Goal: Task Accomplishment & Management: Complete application form

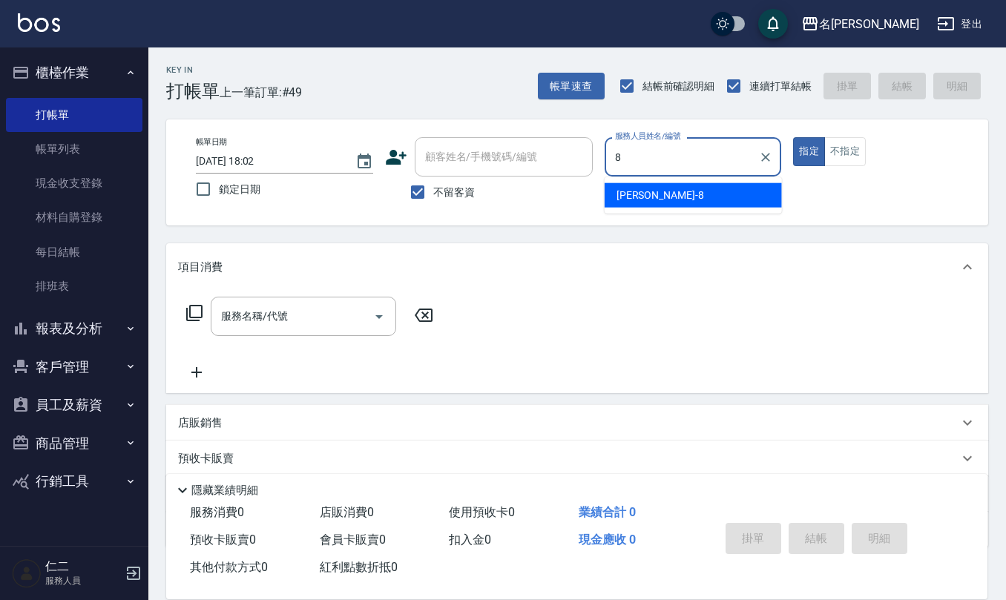
type input "[PERSON_NAME]-8"
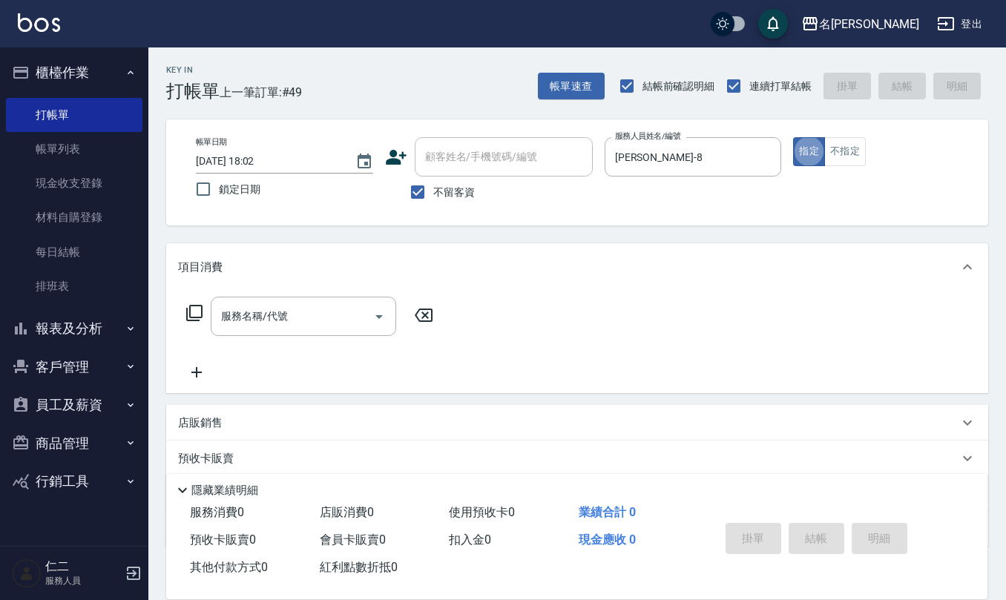
type button "true"
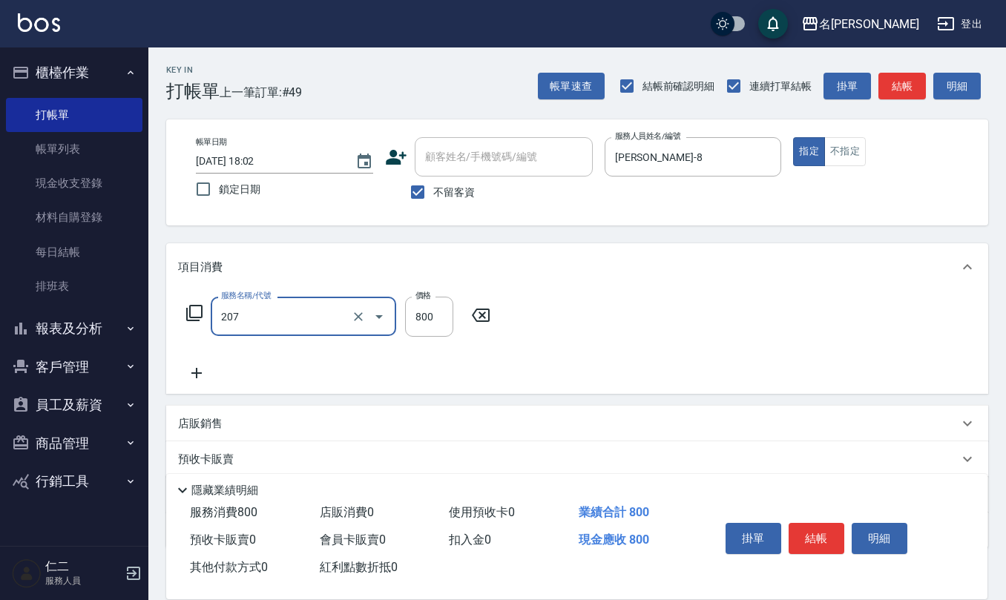
type input "清潔洗(207)"
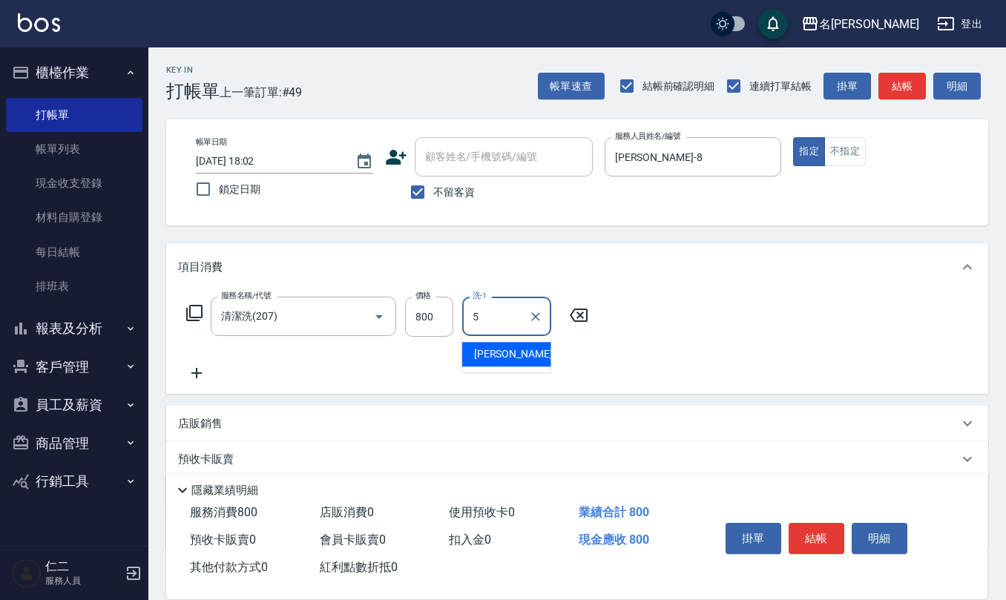
type input "[PERSON_NAME]5"
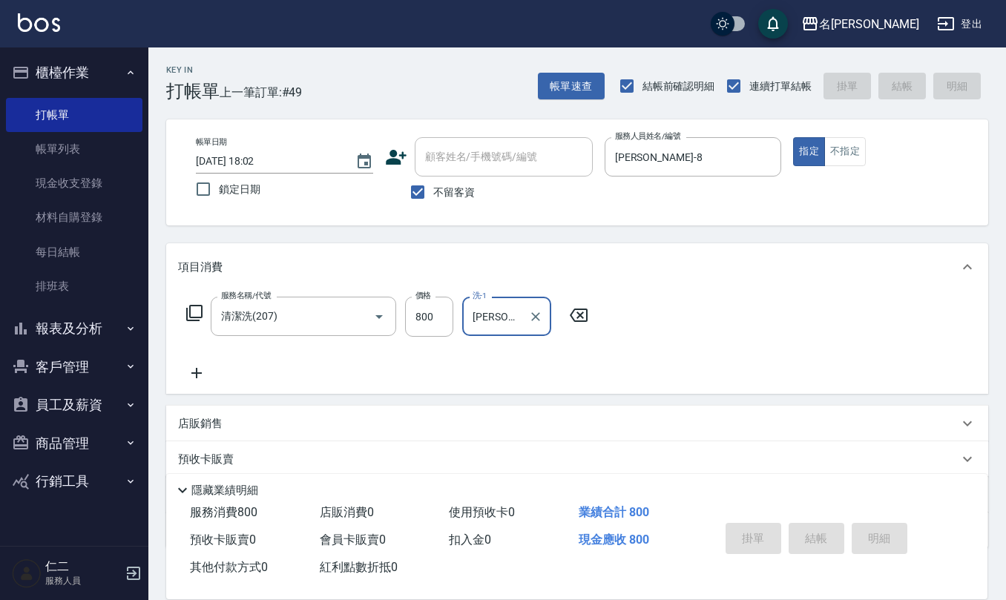
type input "[DATE] 18:36"
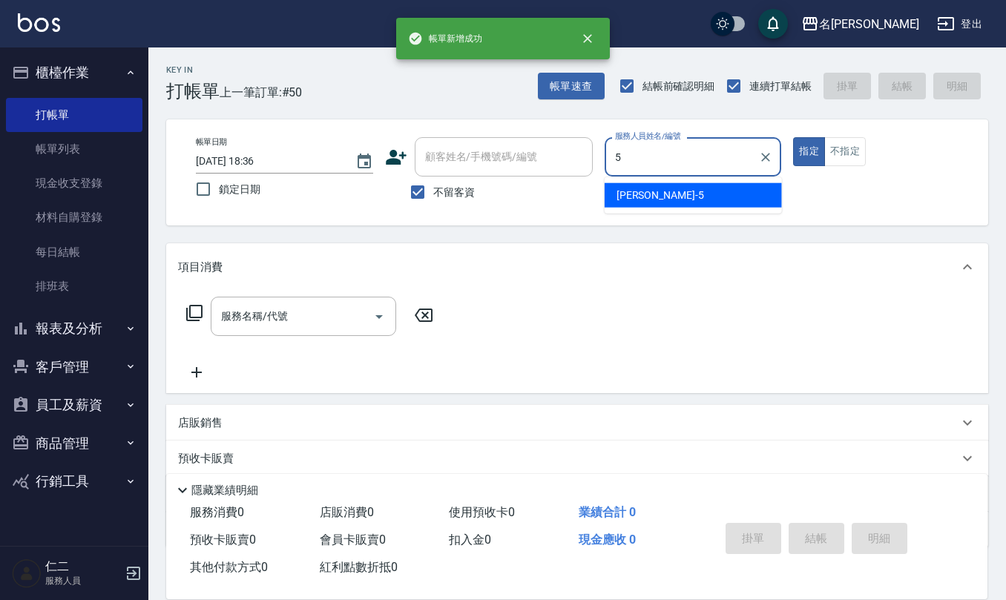
type input "[PERSON_NAME]5"
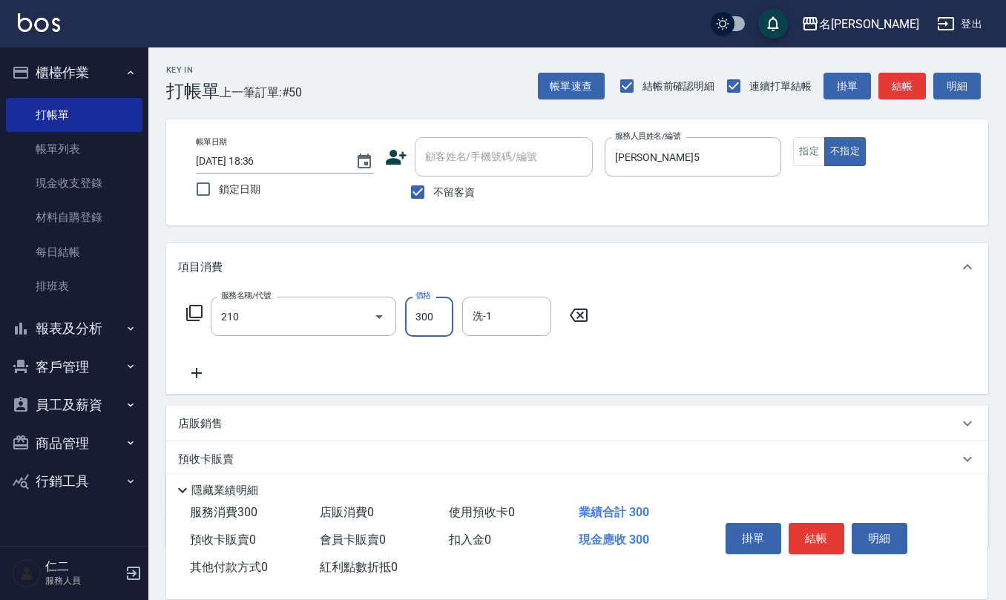
type input "[PERSON_NAME]洗髮精(210)"
type input "[PERSON_NAME]-21"
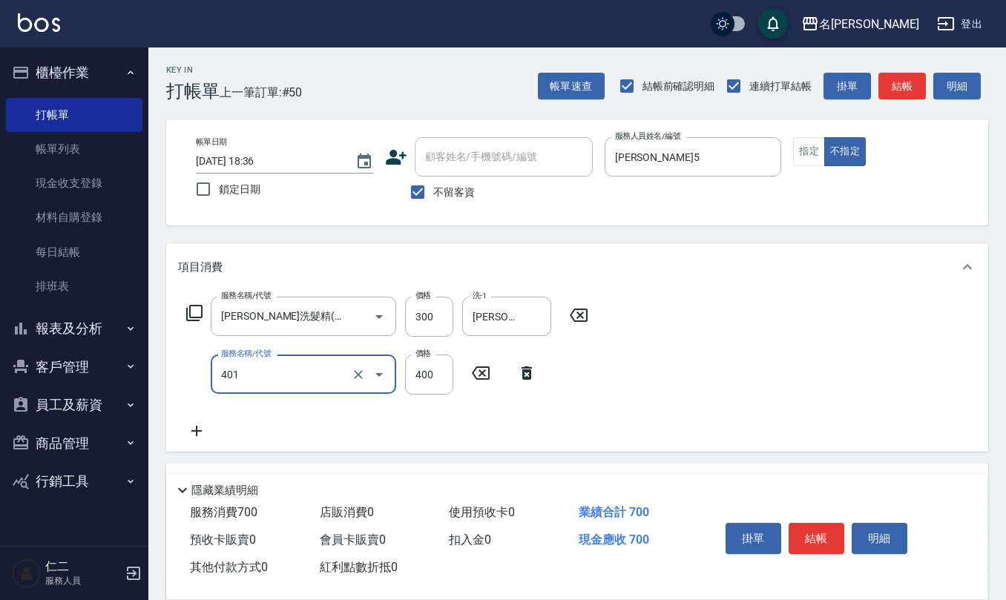
type input "剪髮(401)"
type input "50"
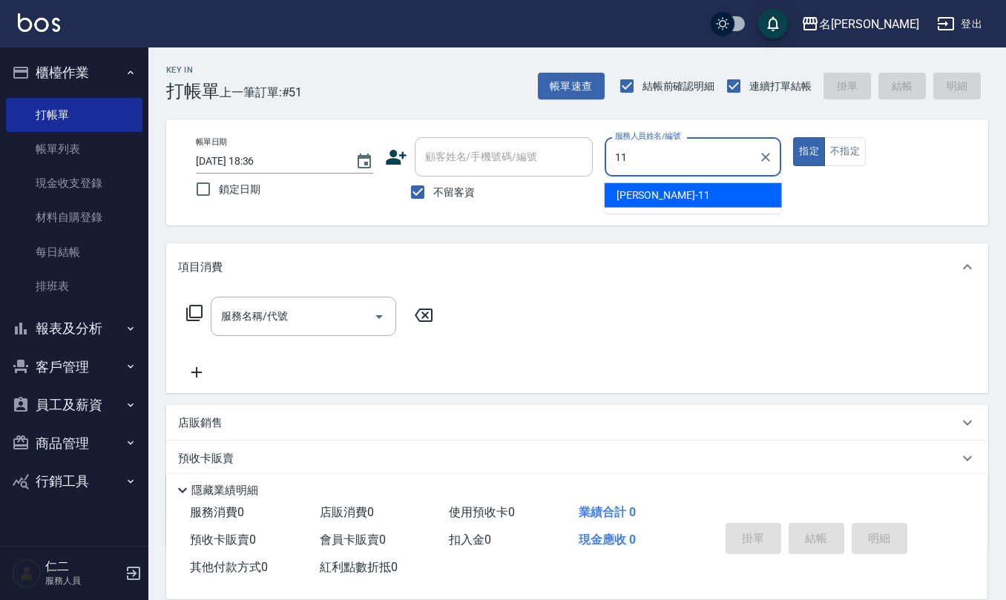
type input "[PERSON_NAME]橙-11"
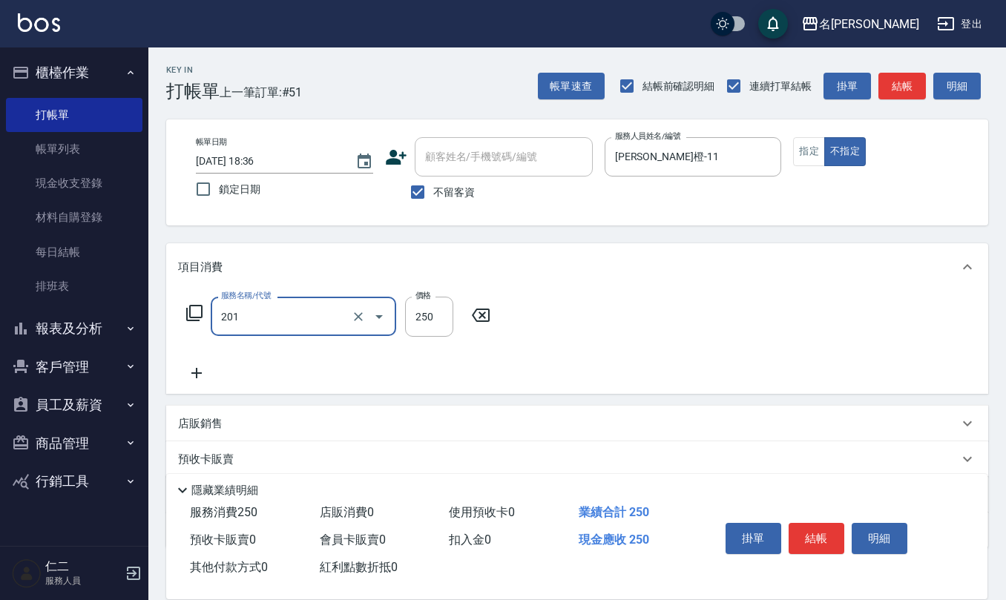
type input "洗髮(201)"
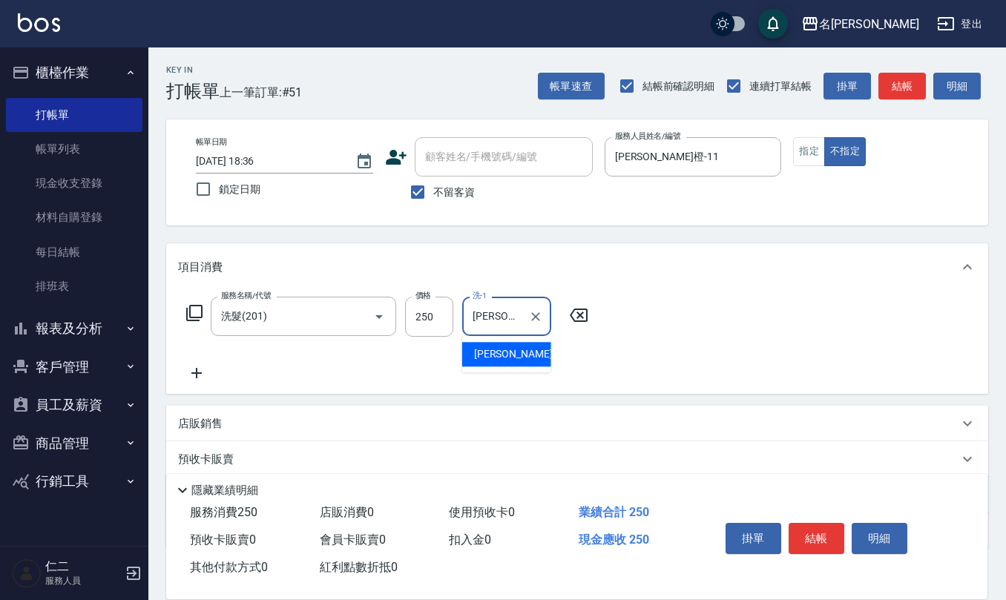
type input "[PERSON_NAME]橙-11"
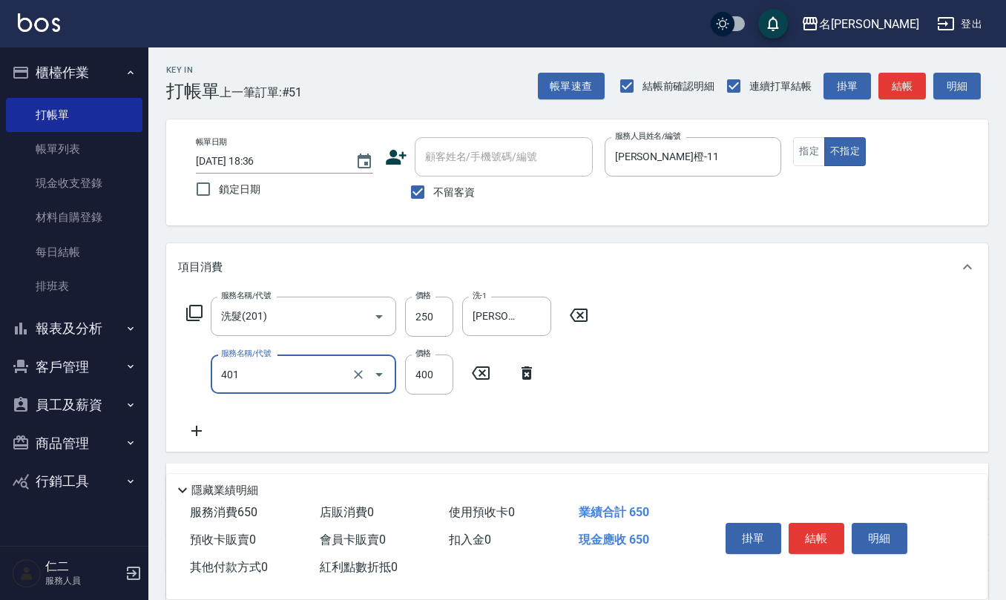
type input "剪髮(401)"
type input "200"
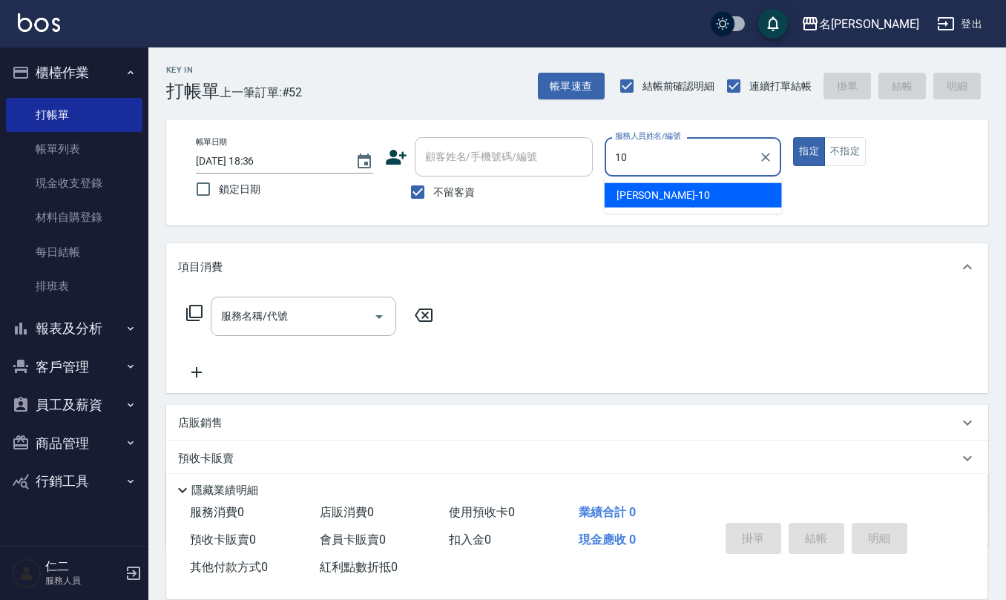
type input "[PERSON_NAME]-10"
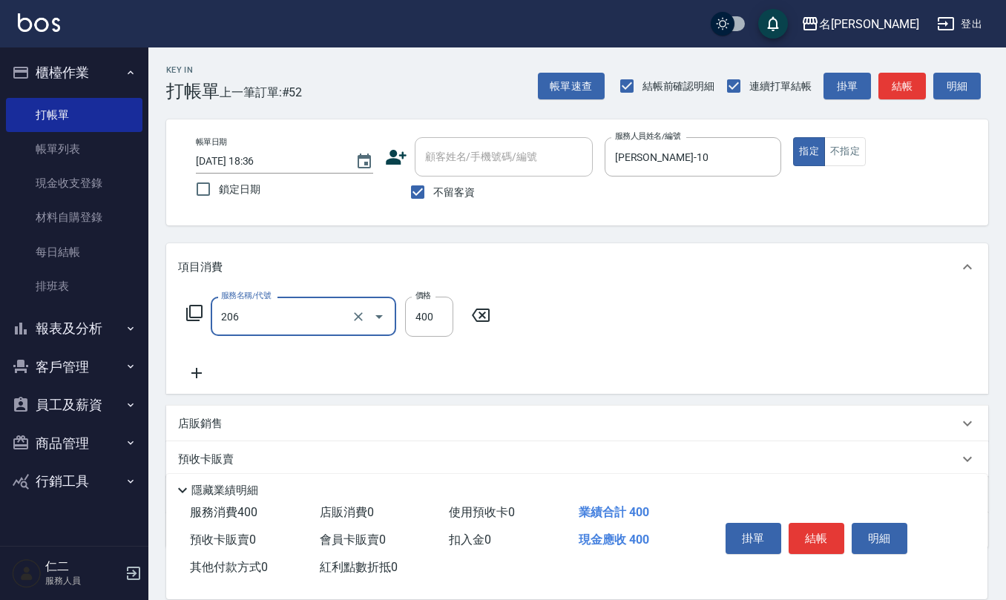
type input "健康洗(206)"
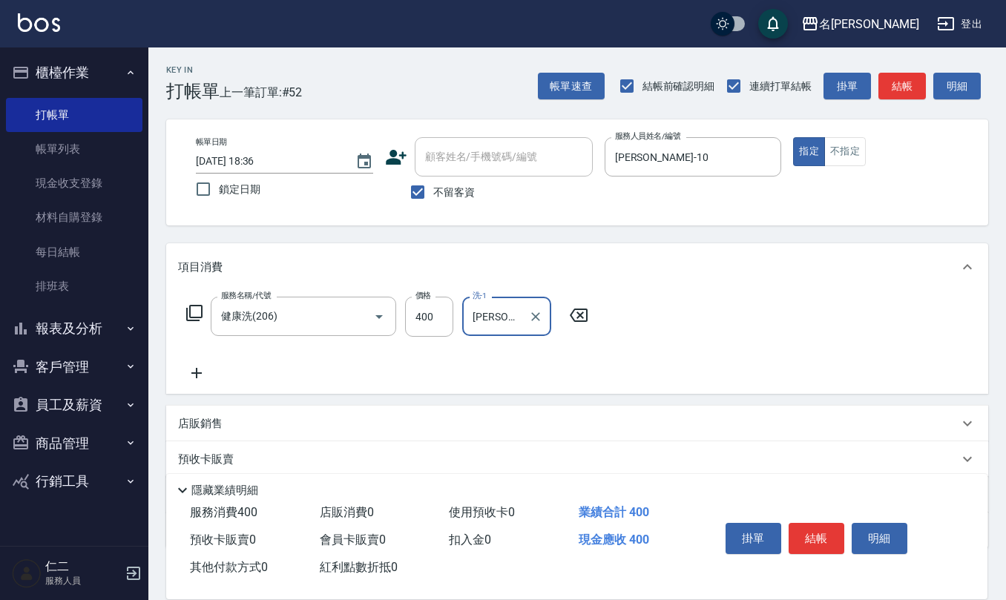
type input "[PERSON_NAME]-33"
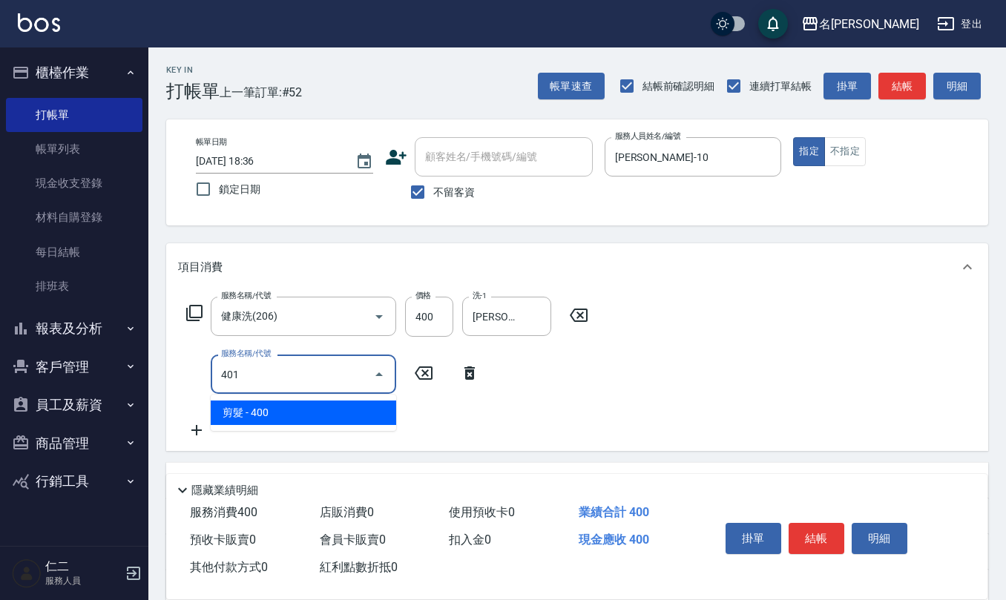
type input "剪髮(401)"
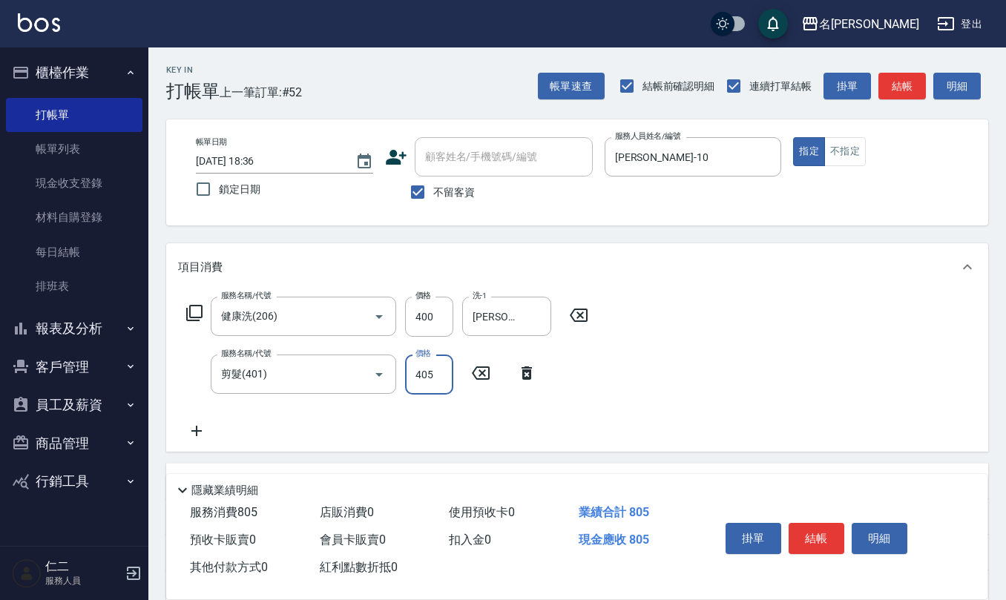
type input "405"
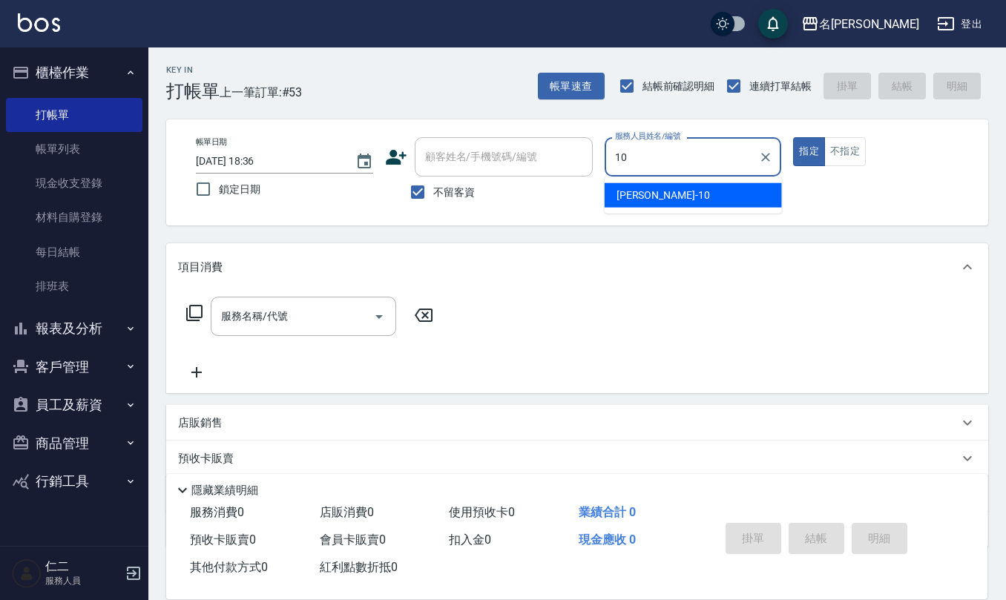
type input "[PERSON_NAME]-10"
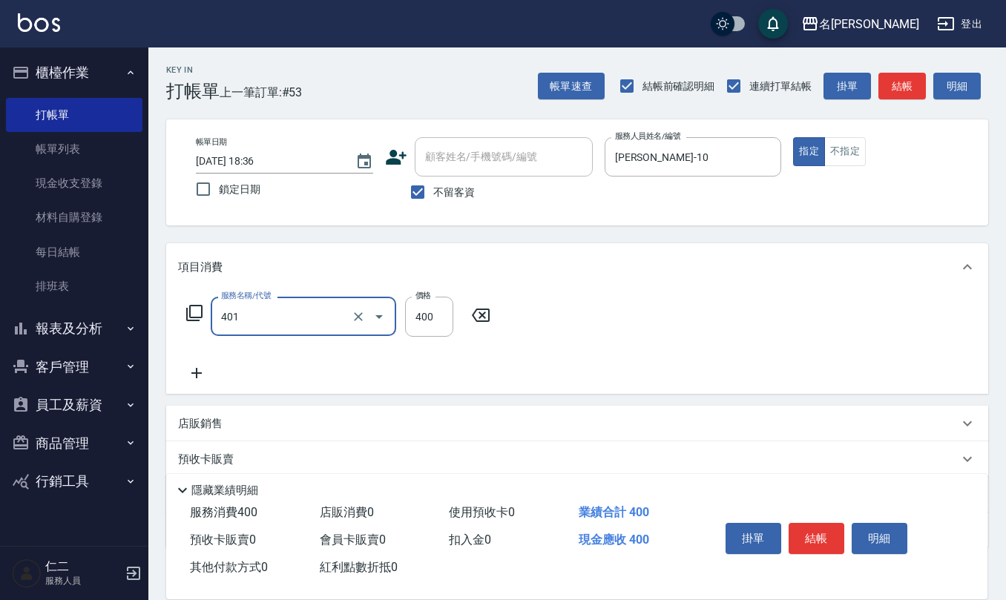
type input "剪髮(401)"
type input "405"
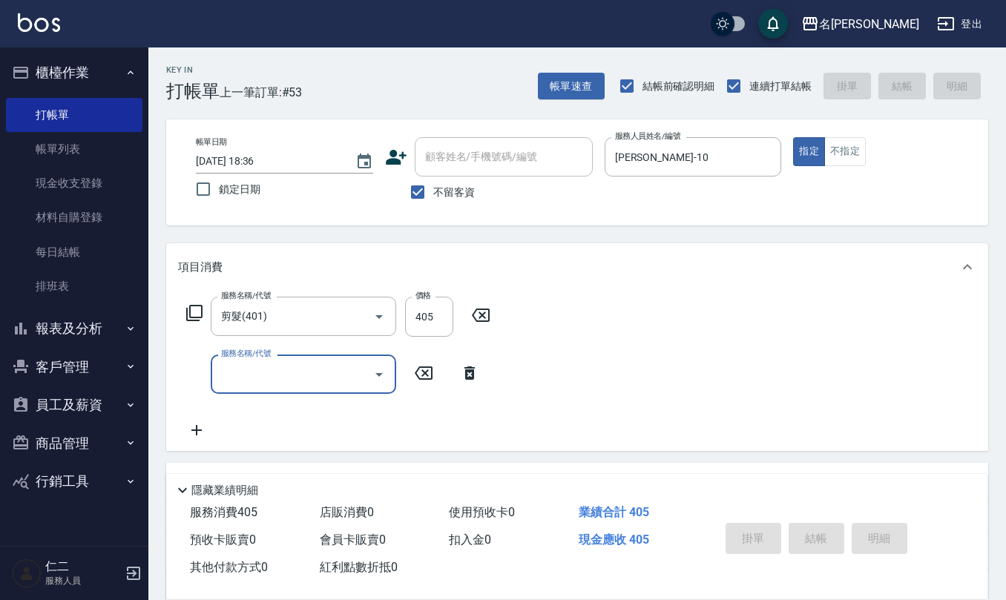
type input "[DATE] 18:37"
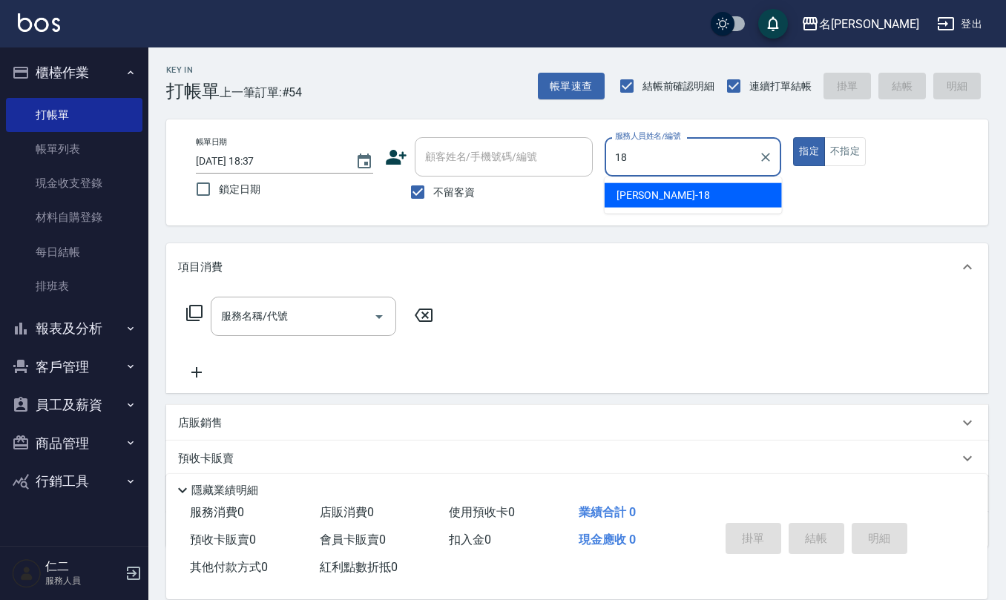
type input "[PERSON_NAME]-18"
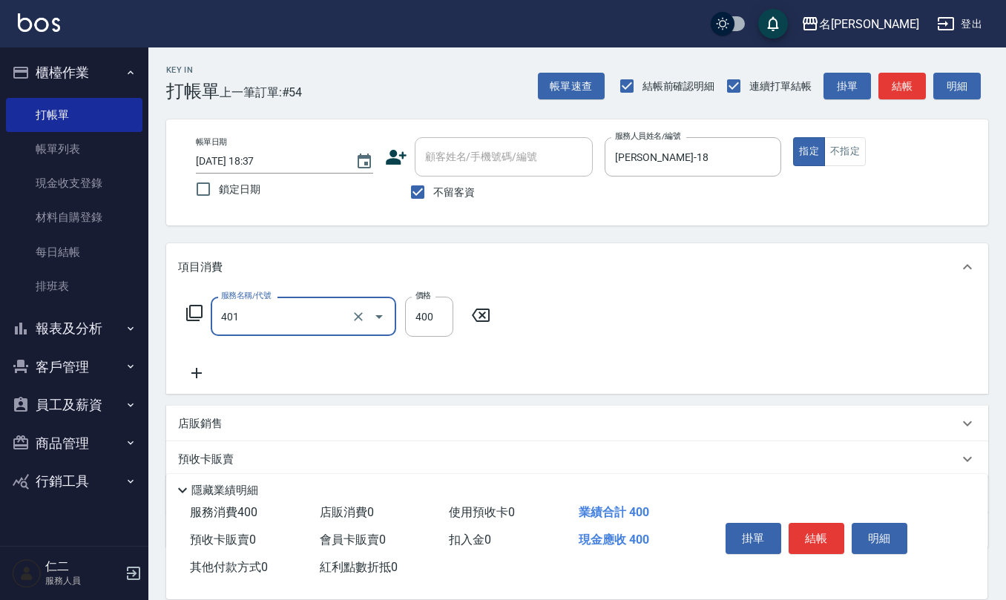
type input "剪髮(401)"
type input "150"
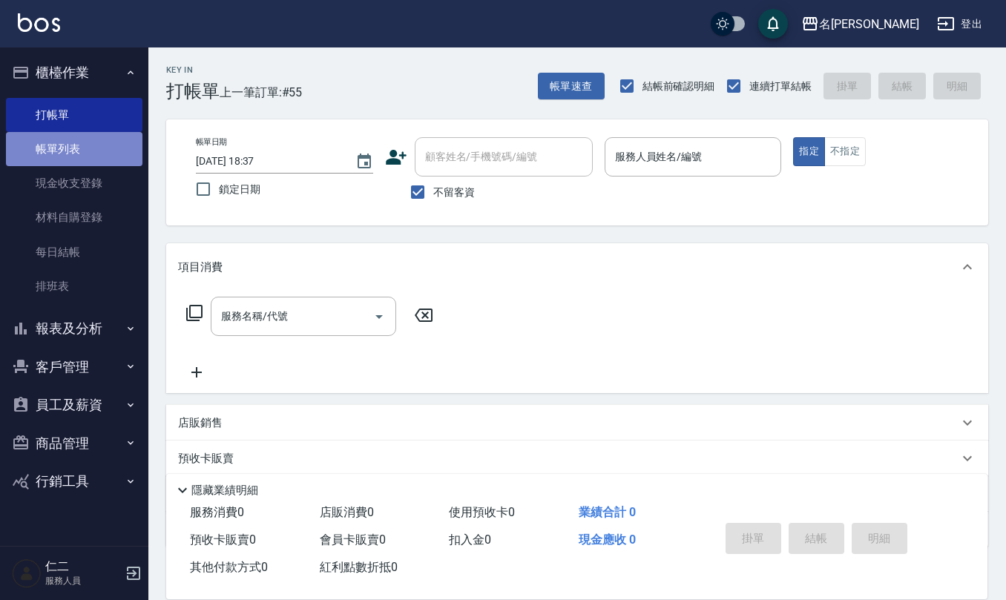
click at [81, 141] on link "帳單列表" at bounding box center [74, 149] width 136 height 34
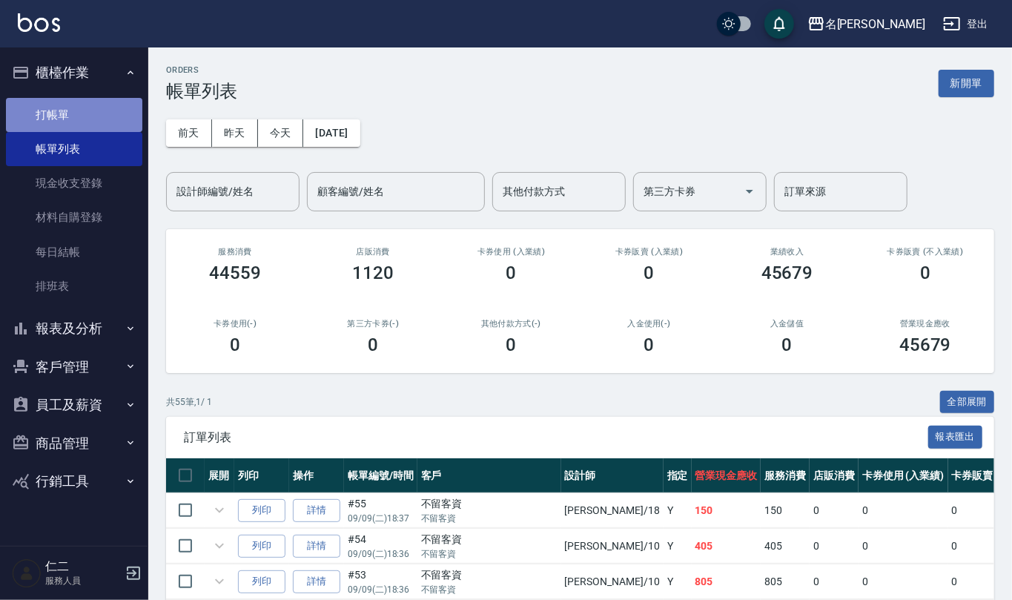
click at [78, 107] on link "打帳單" at bounding box center [74, 115] width 136 height 34
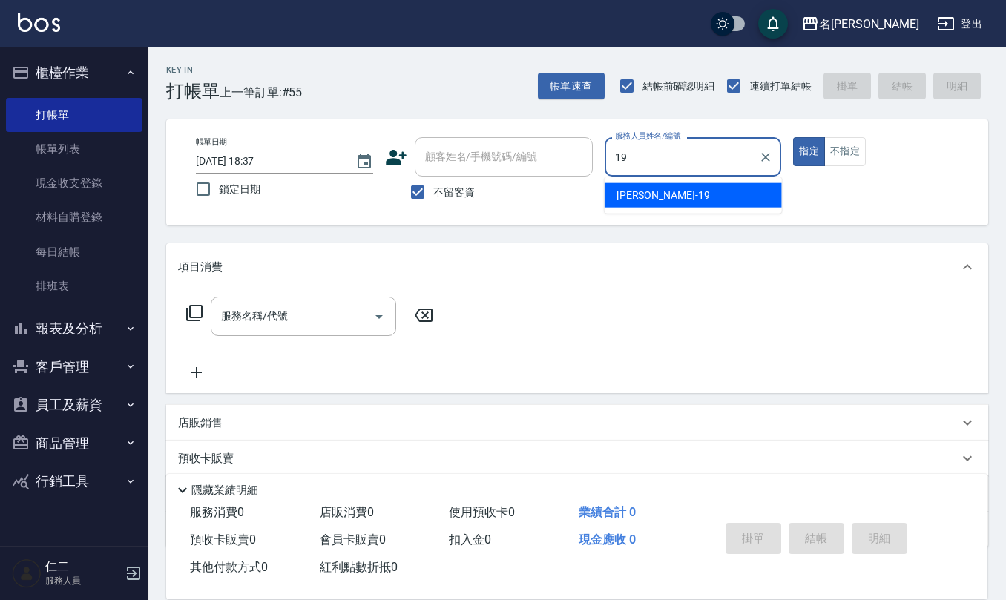
type input "[PERSON_NAME]-19"
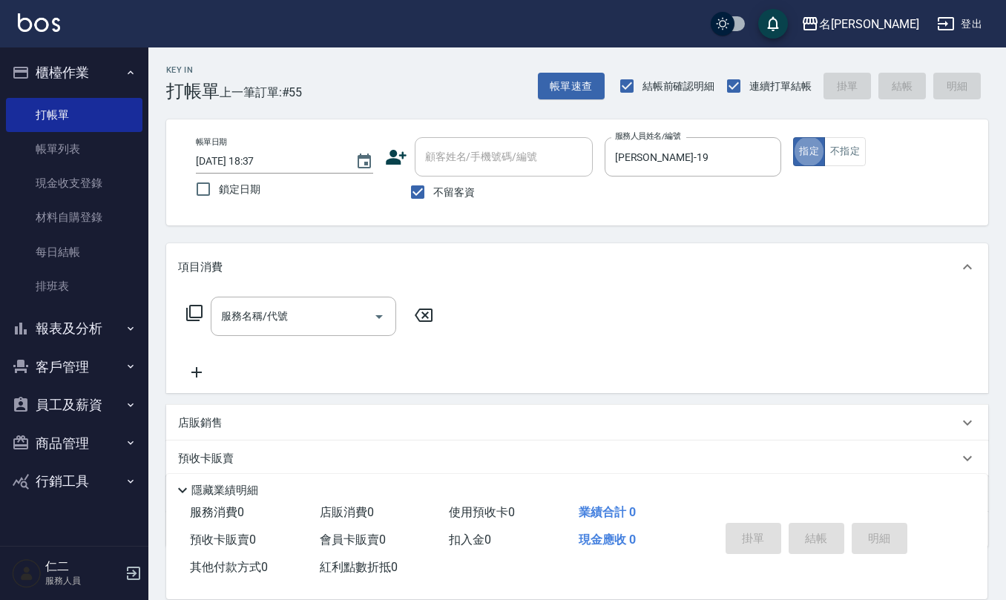
type button "true"
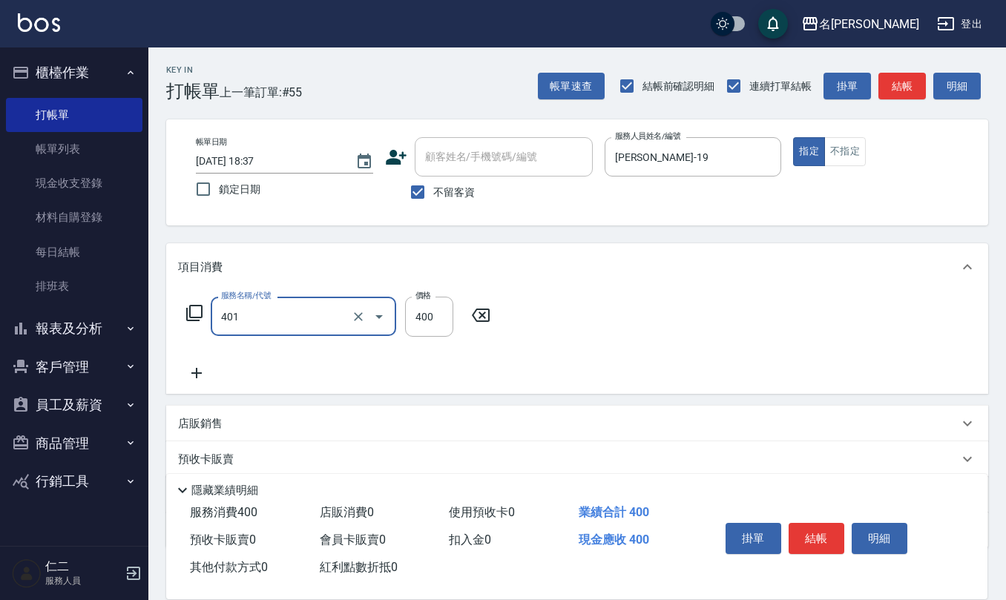
type input "剪髮(401)"
type input "500"
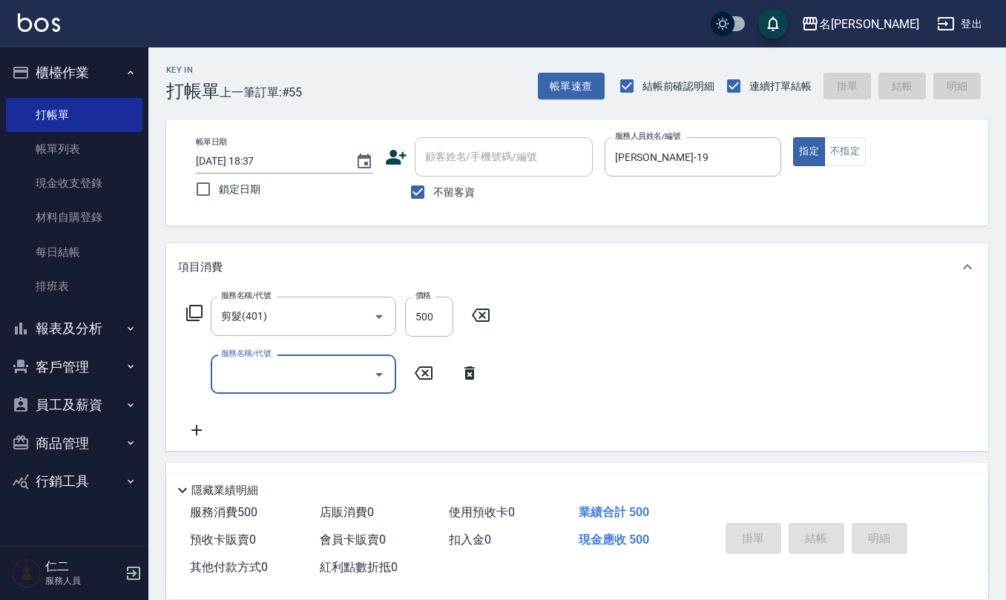
type input "[DATE] 18:41"
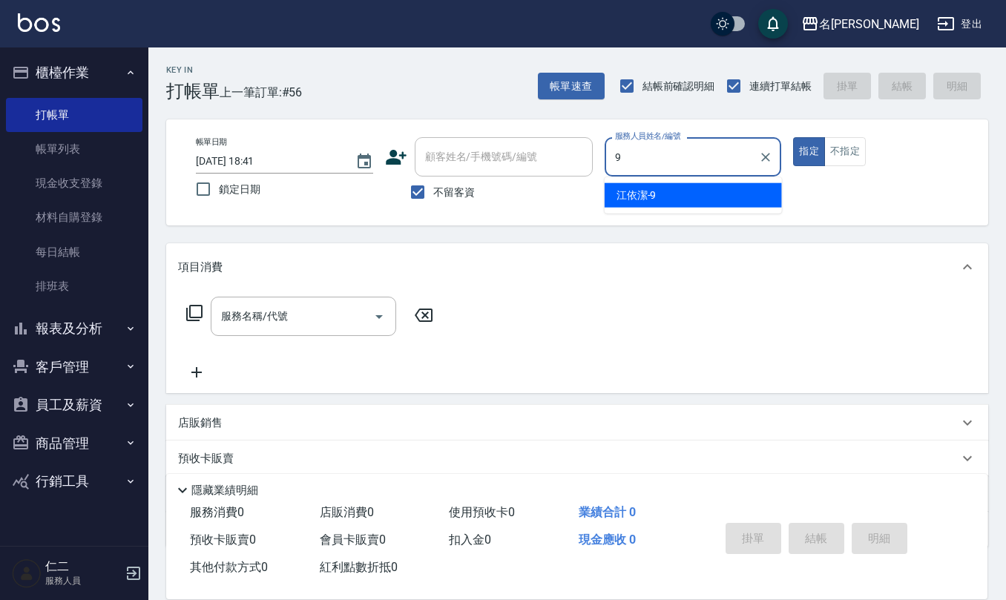
type input "[PERSON_NAME]-9"
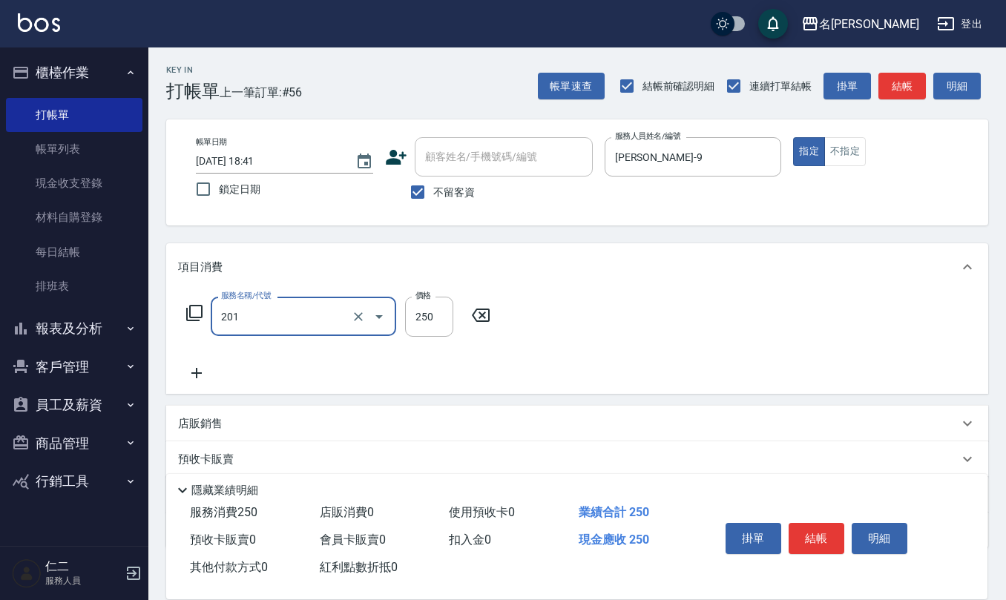
type input "洗髮(201)"
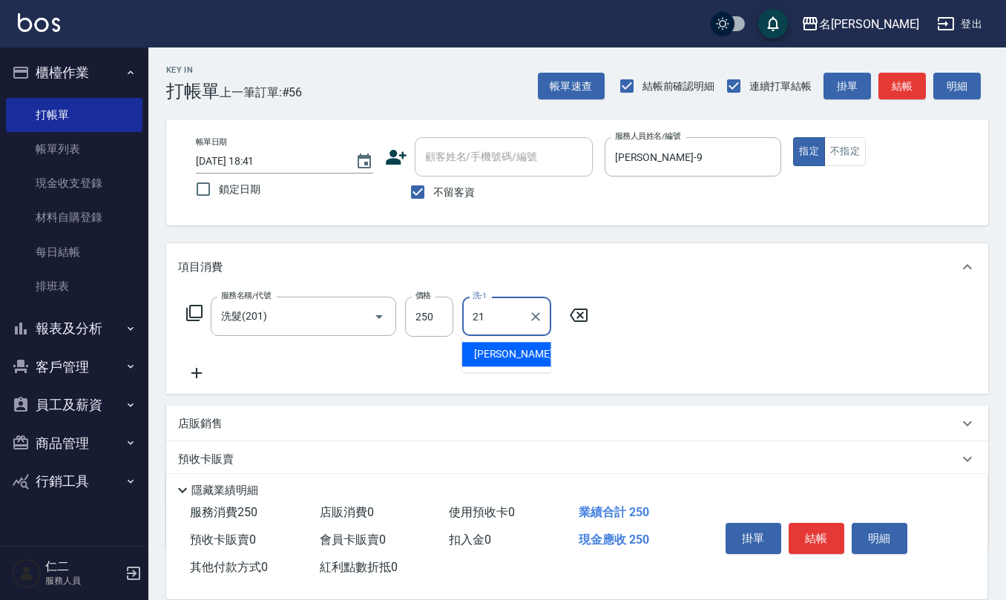
type input "[PERSON_NAME]-21"
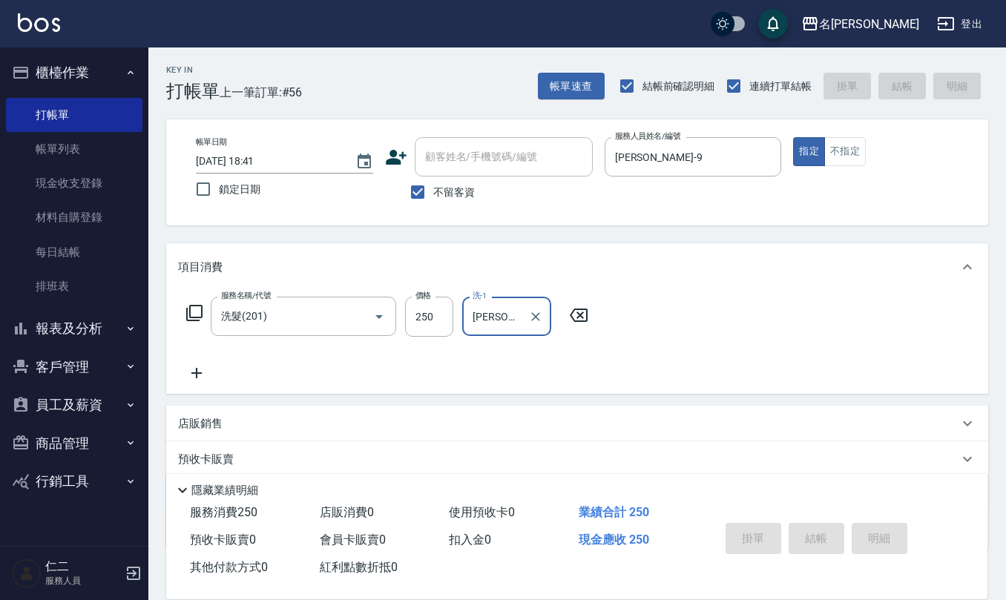
type input "[DATE] 18:46"
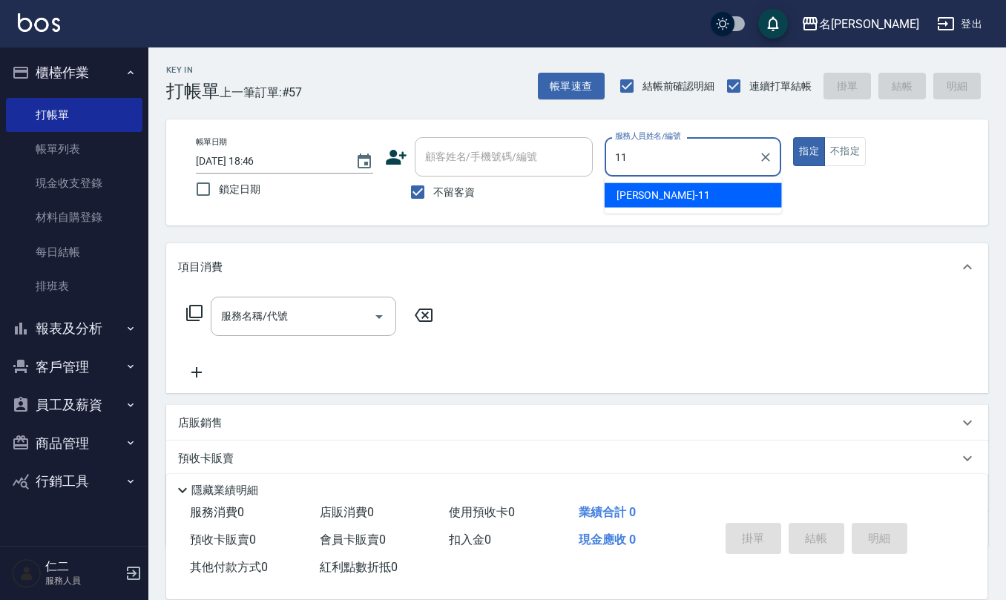
type input "[PERSON_NAME]橙-11"
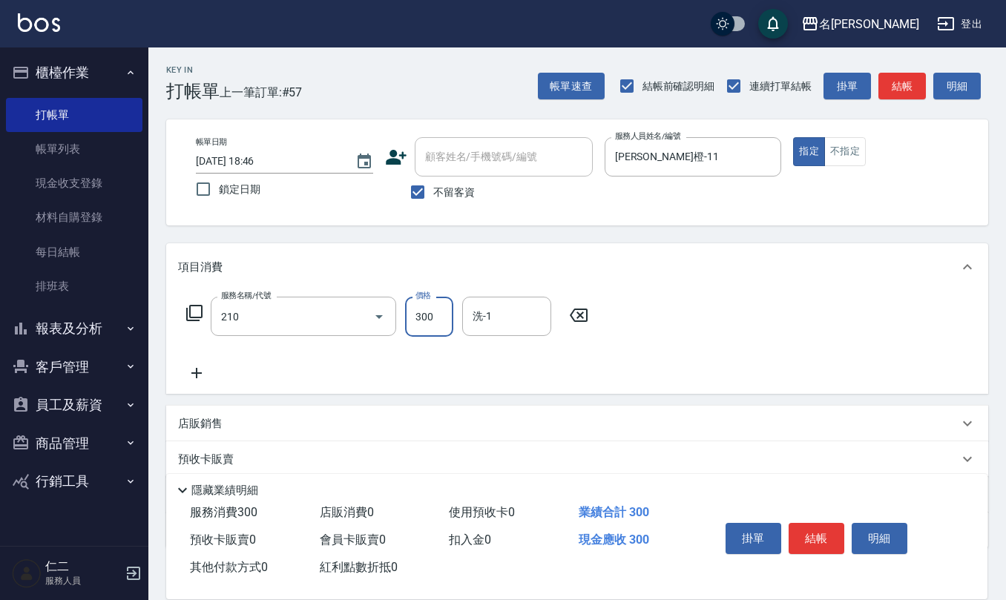
type input "[PERSON_NAME]洗髮精(210)"
type input "[PERSON_NAME]橙-11"
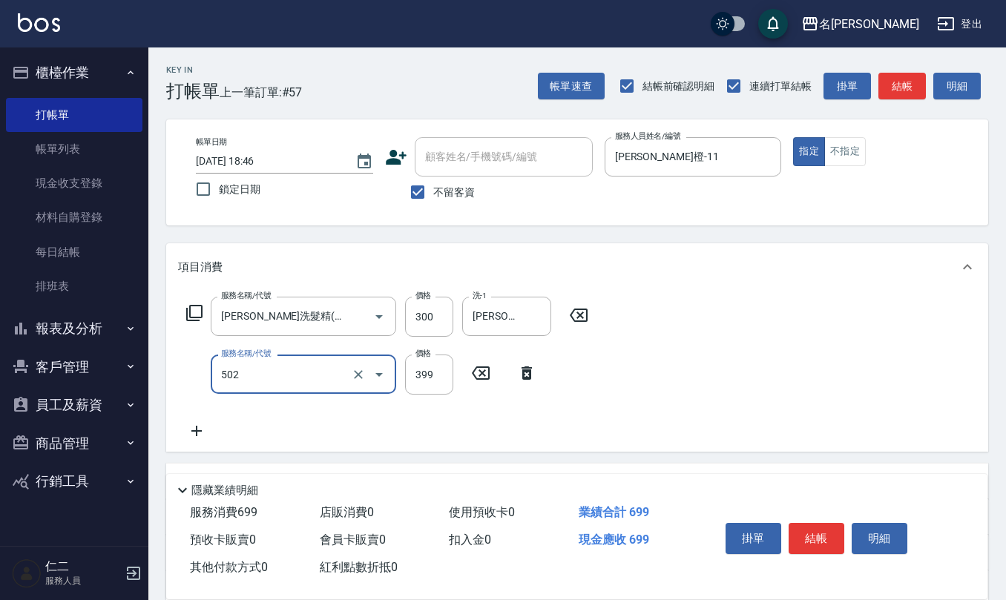
type input "挑染5束399(502)"
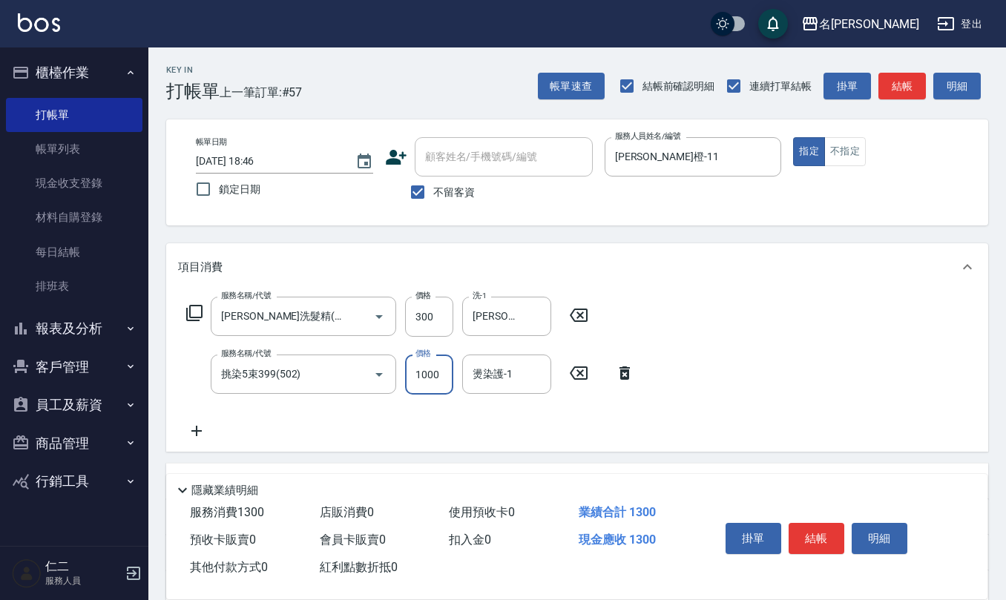
type input "1000"
type input "[PERSON_NAME]橙-11"
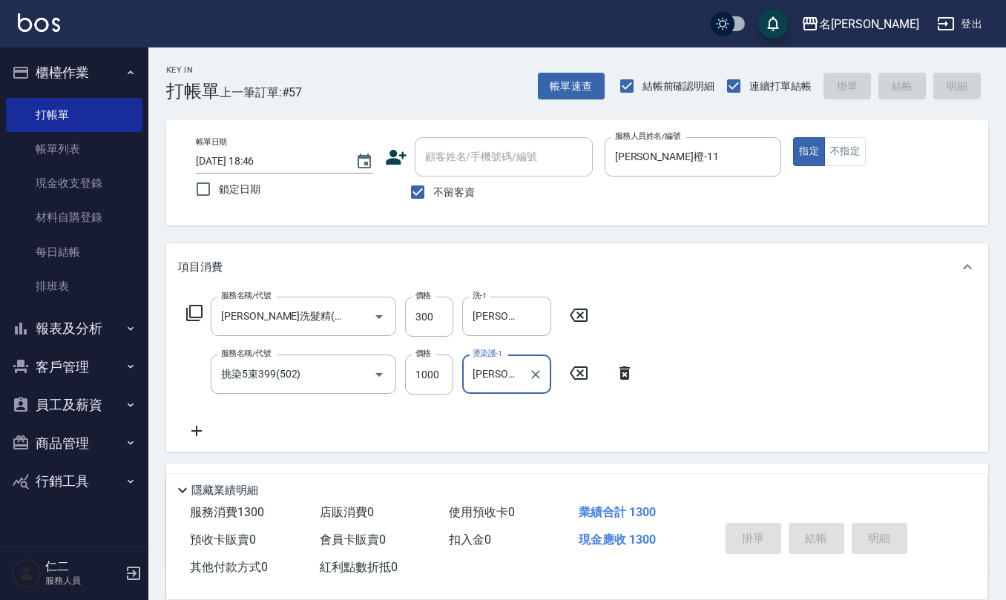
type input "[DATE] 18:50"
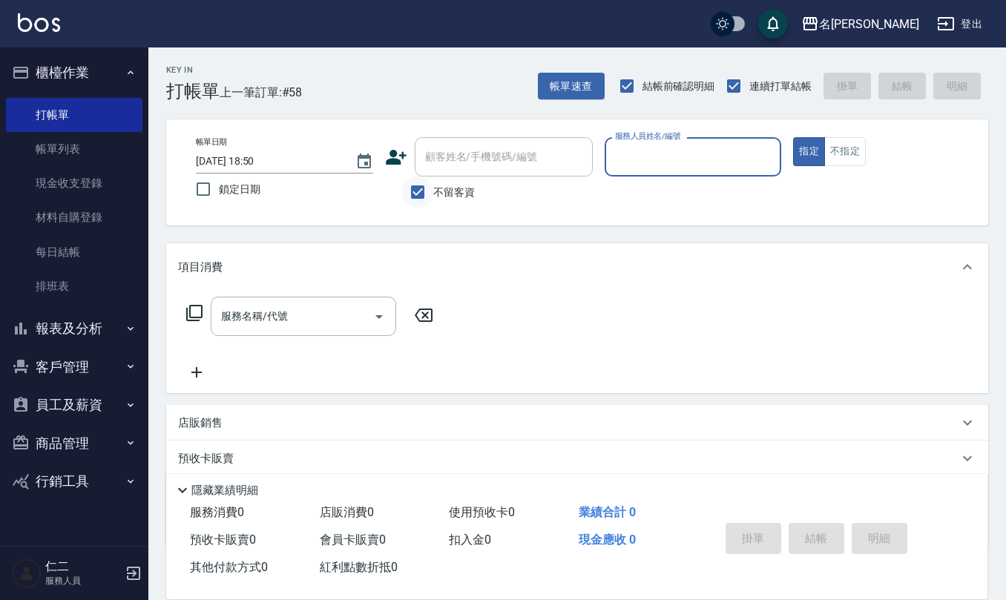
click at [414, 194] on input "不留客資" at bounding box center [417, 192] width 31 height 31
checkbox input "false"
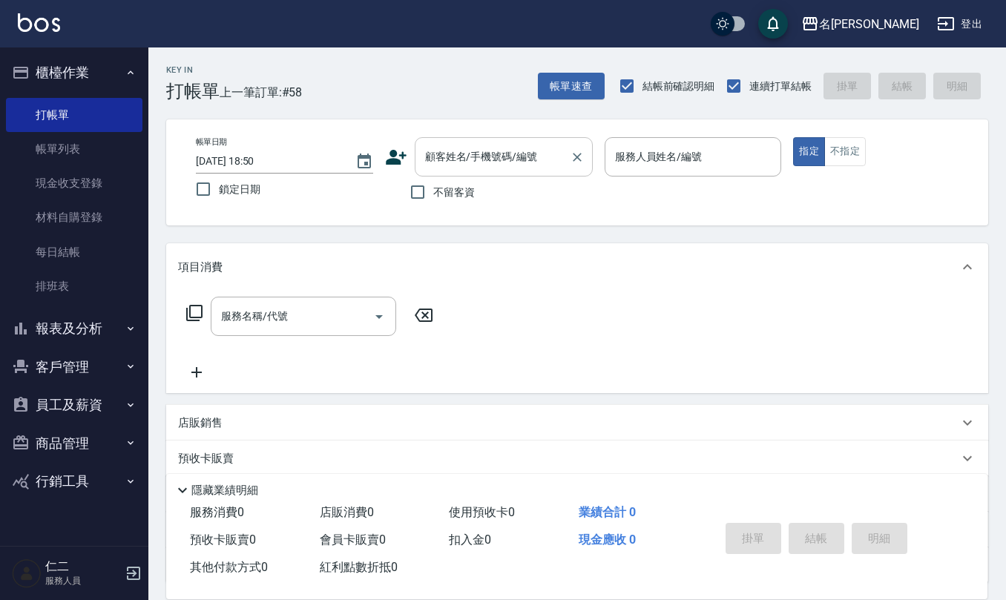
click at [452, 161] on input "顧客姓名/手機號碼/編號" at bounding box center [492, 157] width 142 height 26
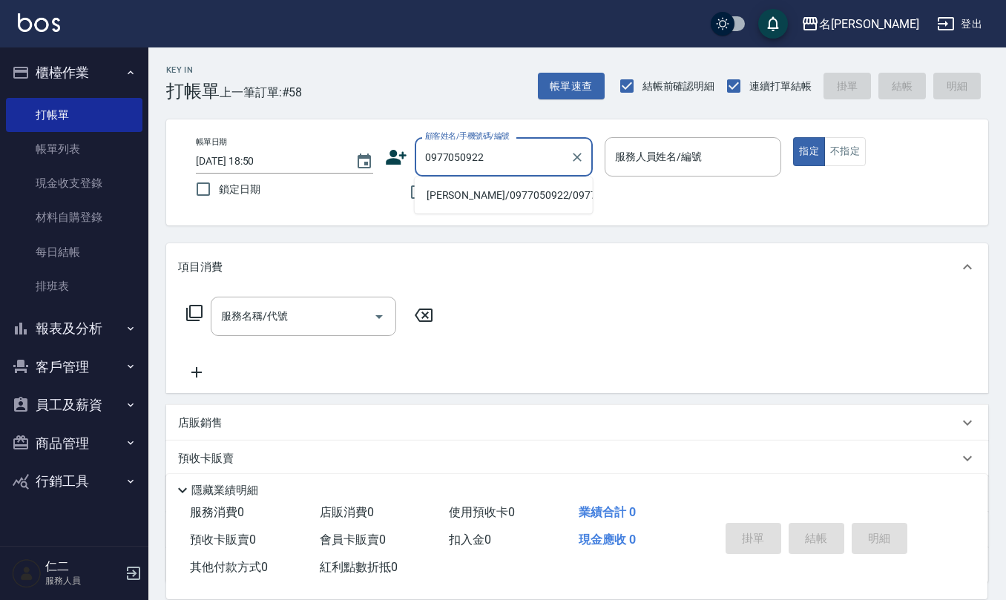
type input "[PERSON_NAME]/0977050922/0977050922"
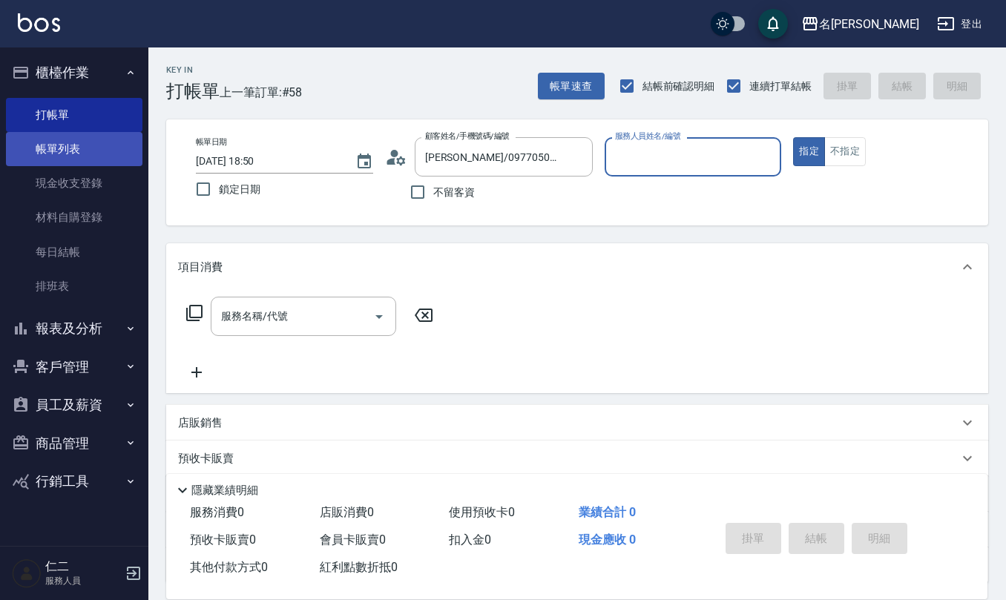
click at [68, 145] on link "帳單列表" at bounding box center [74, 149] width 136 height 34
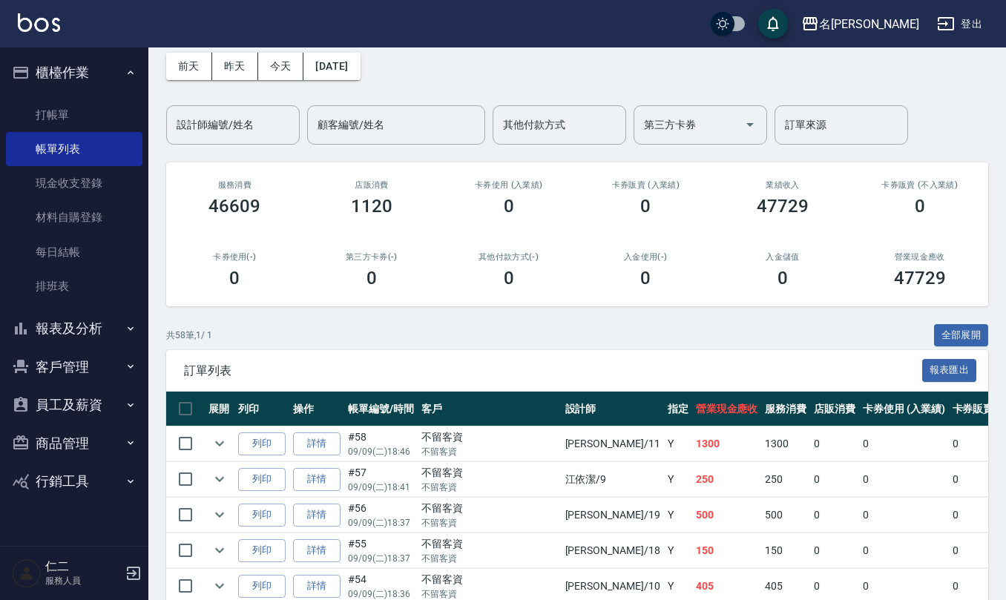
scroll to position [99, 0]
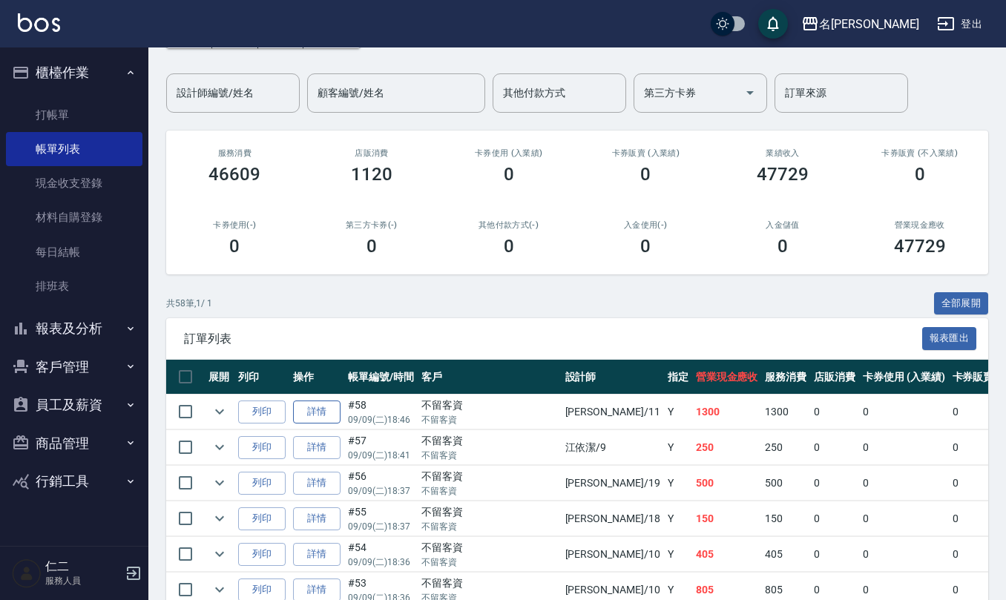
click at [317, 410] on link "詳情" at bounding box center [316, 411] width 47 height 23
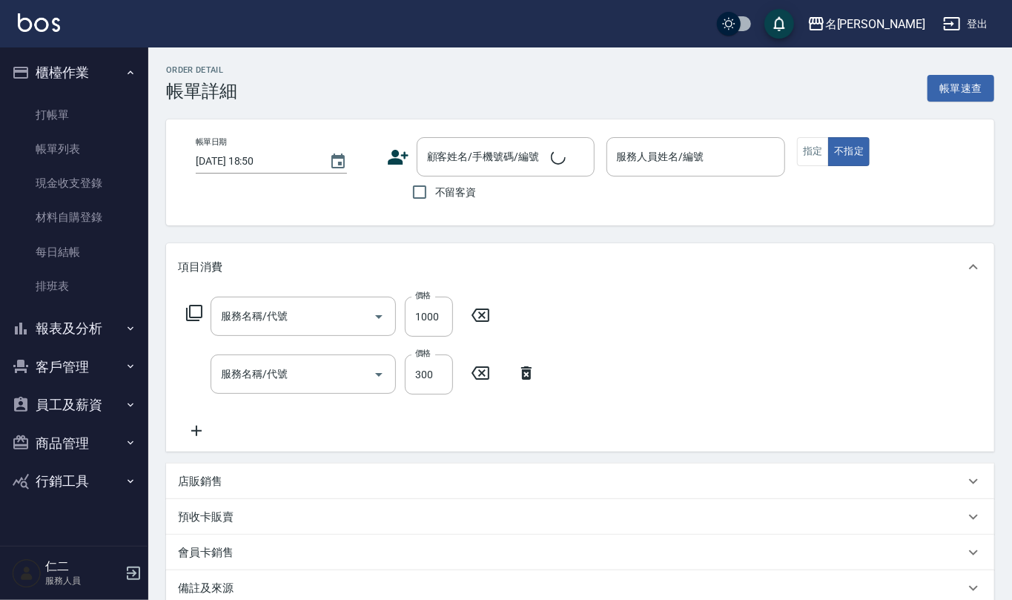
type input "[DATE] 18:46"
checkbox input "true"
type input "[PERSON_NAME]橙-11"
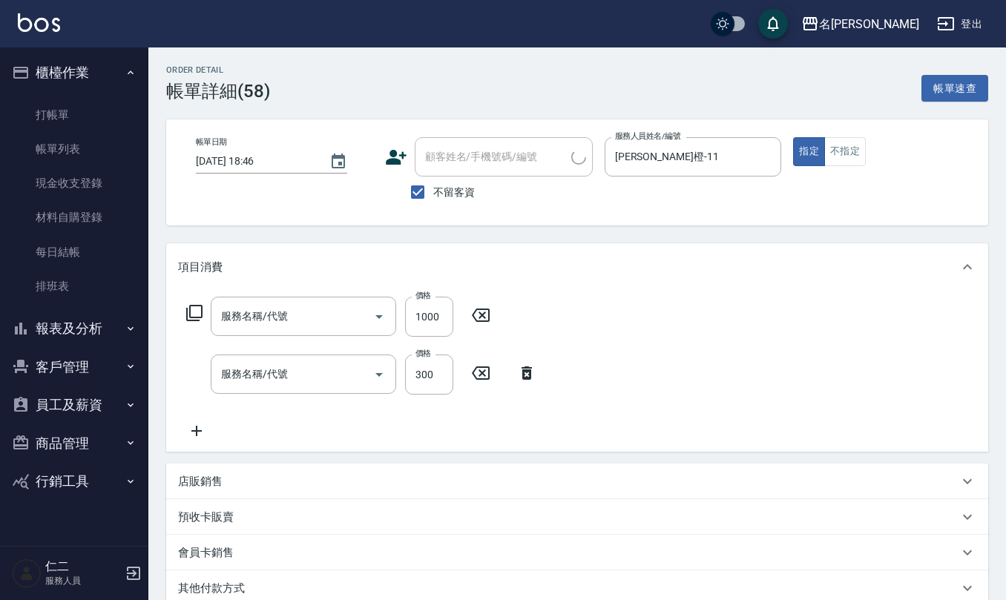
type input "挑染5束399(502)"
type input "[PERSON_NAME]洗髮精(210)"
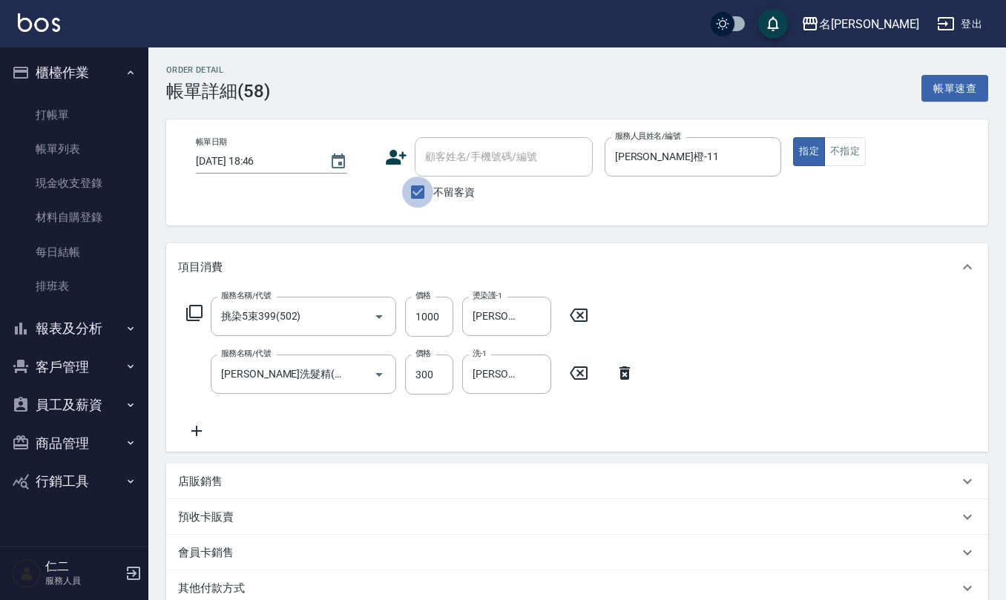
click at [409, 184] on input "不留客資" at bounding box center [417, 192] width 31 height 31
checkbox input "false"
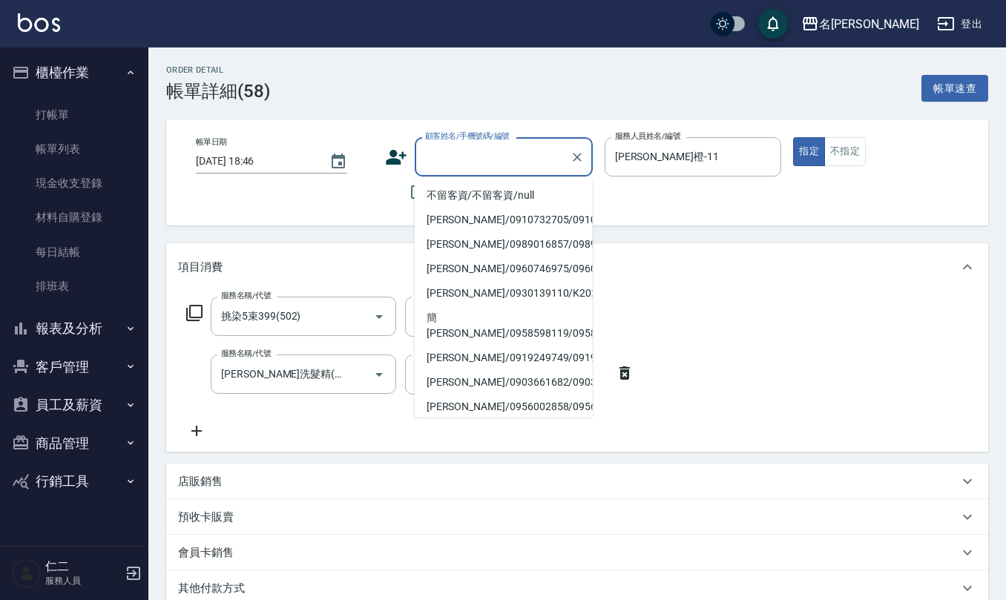
drag, startPoint x: 445, startPoint y: 161, endPoint x: 429, endPoint y: 146, distance: 22.1
click at [429, 146] on input "顧客姓名/手機號碼/編號" at bounding box center [492, 157] width 142 height 26
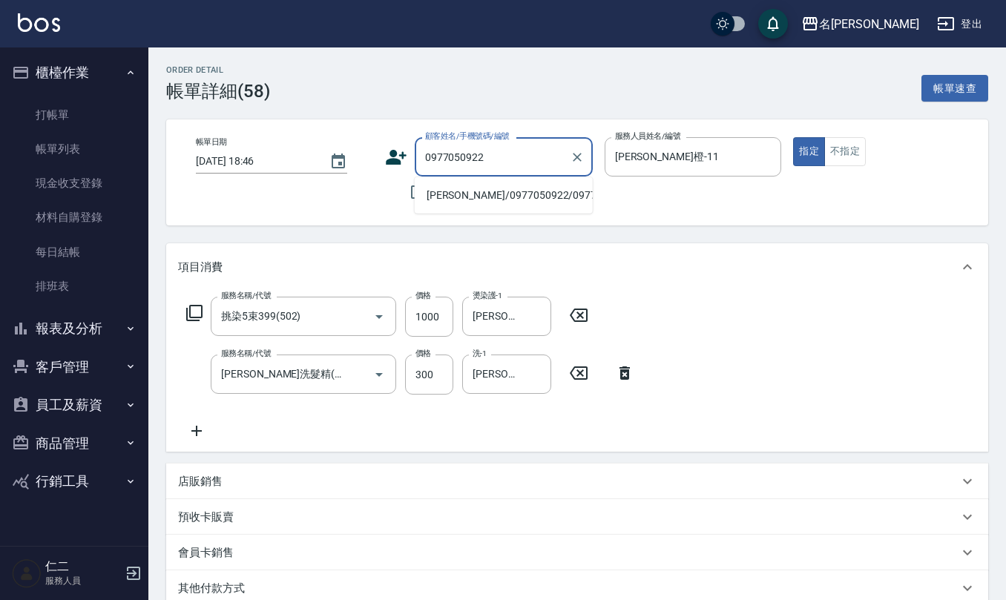
type input "0977050922"
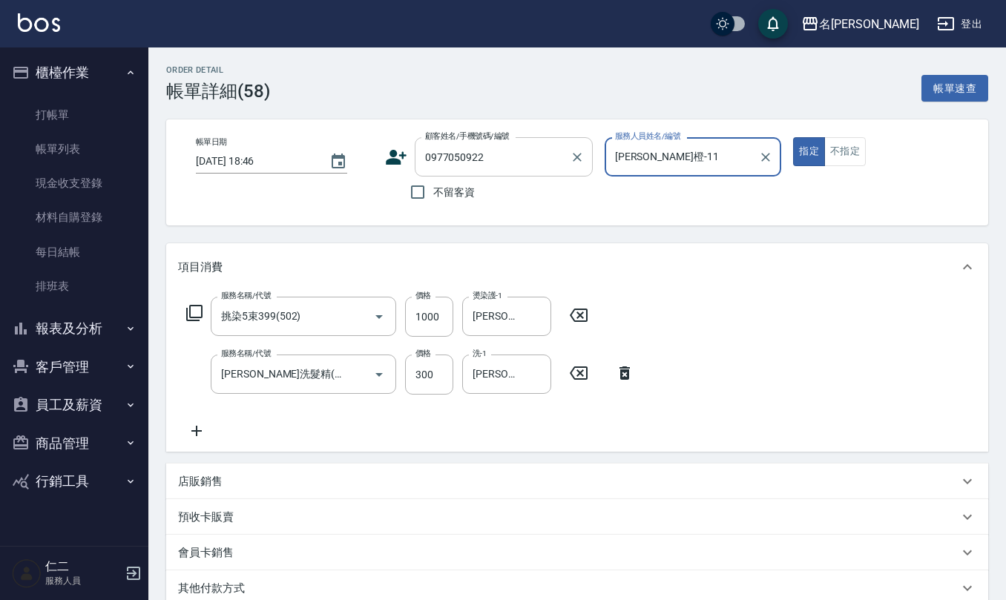
click at [793, 137] on button "指定" at bounding box center [809, 151] width 32 height 29
type button "true"
click at [514, 158] on input "0977050922" at bounding box center [492, 157] width 142 height 26
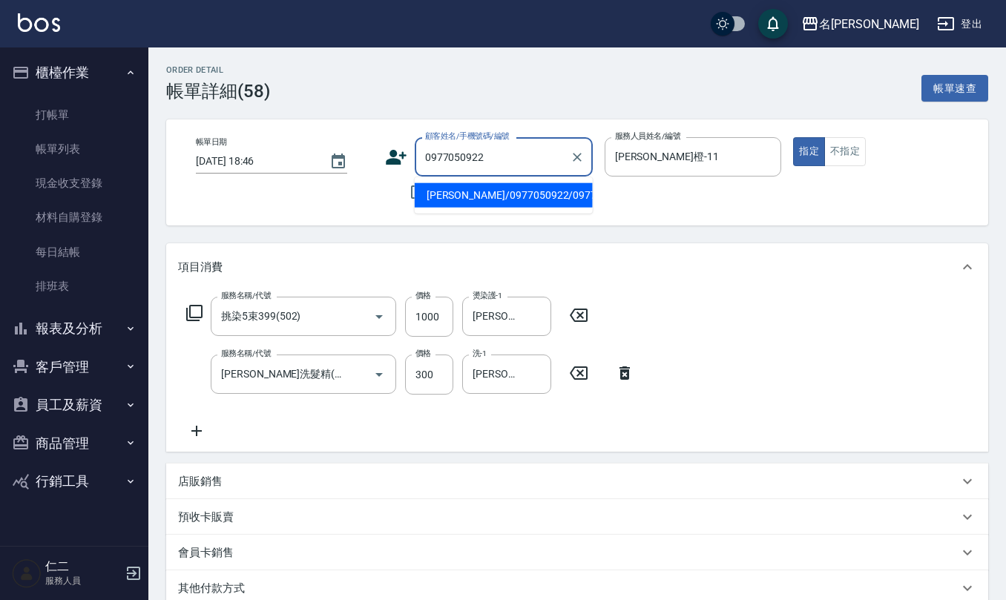
click at [524, 208] on li "[PERSON_NAME]/0977050922/0977050922" at bounding box center [504, 195] width 178 height 24
type input "[PERSON_NAME]/0977050922/0977050922"
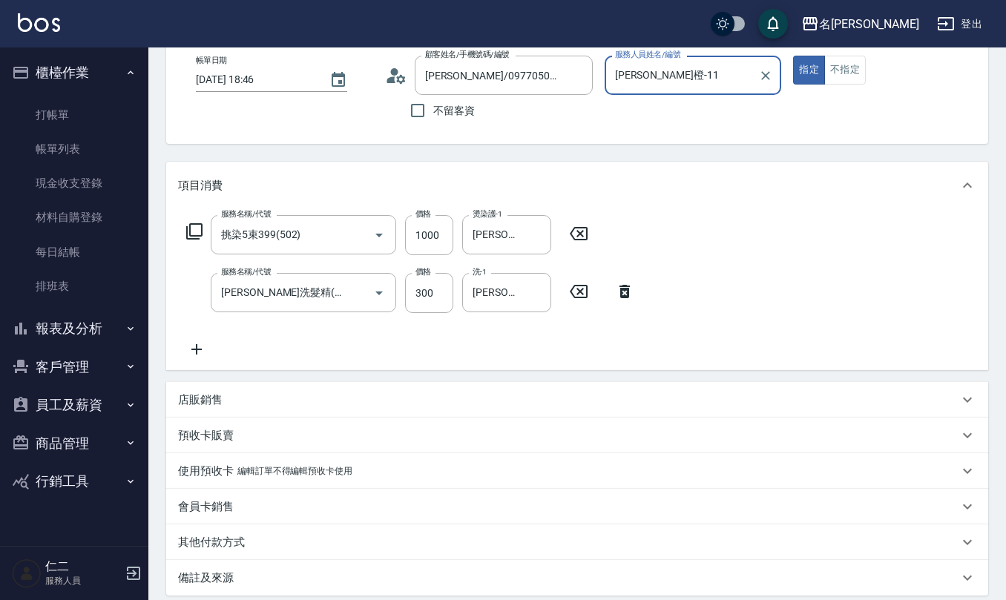
scroll to position [234, 0]
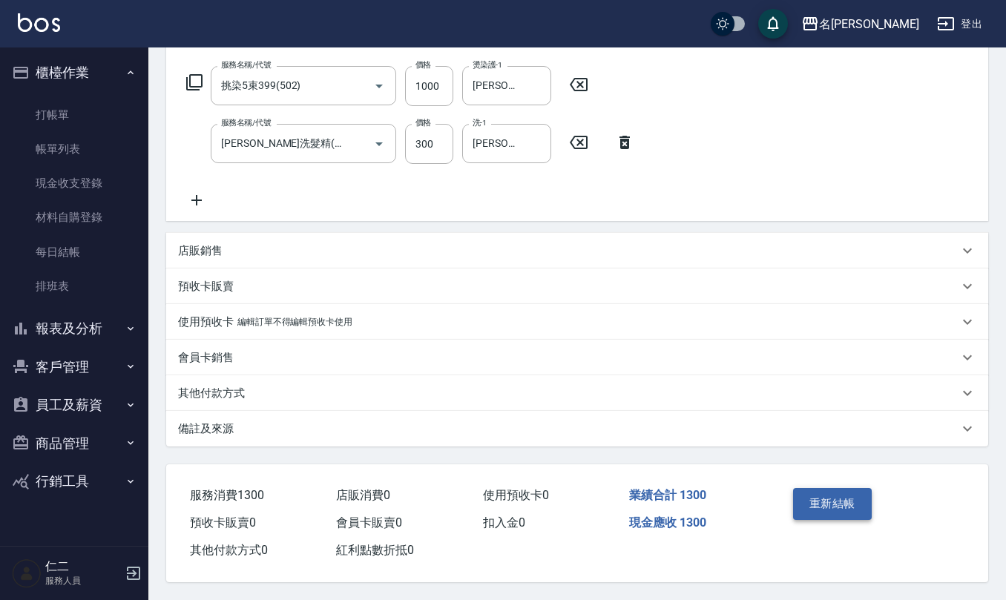
click at [834, 496] on button "重新結帳" at bounding box center [832, 503] width 79 height 31
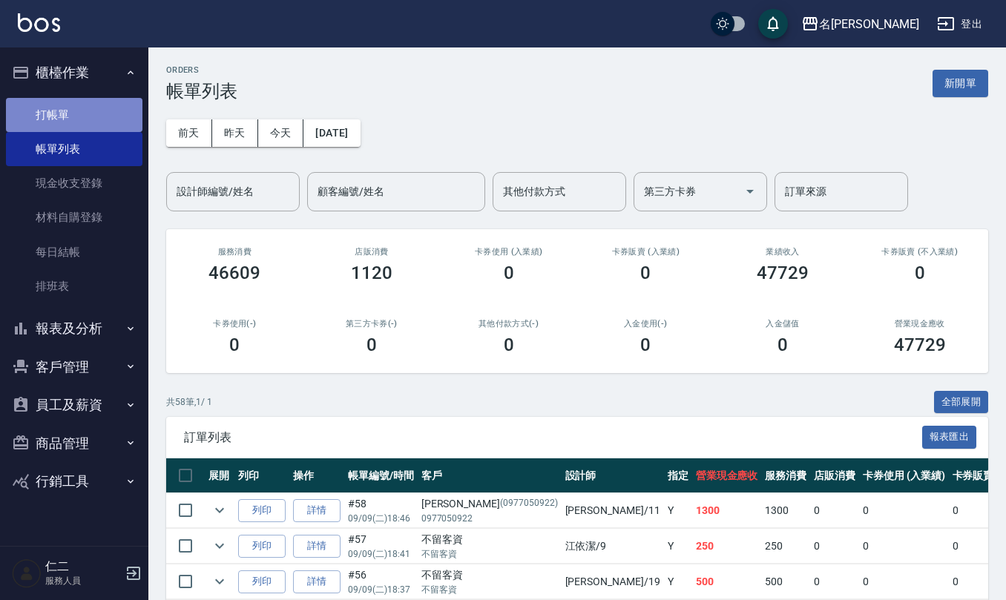
click at [37, 108] on link "打帳單" at bounding box center [74, 115] width 136 height 34
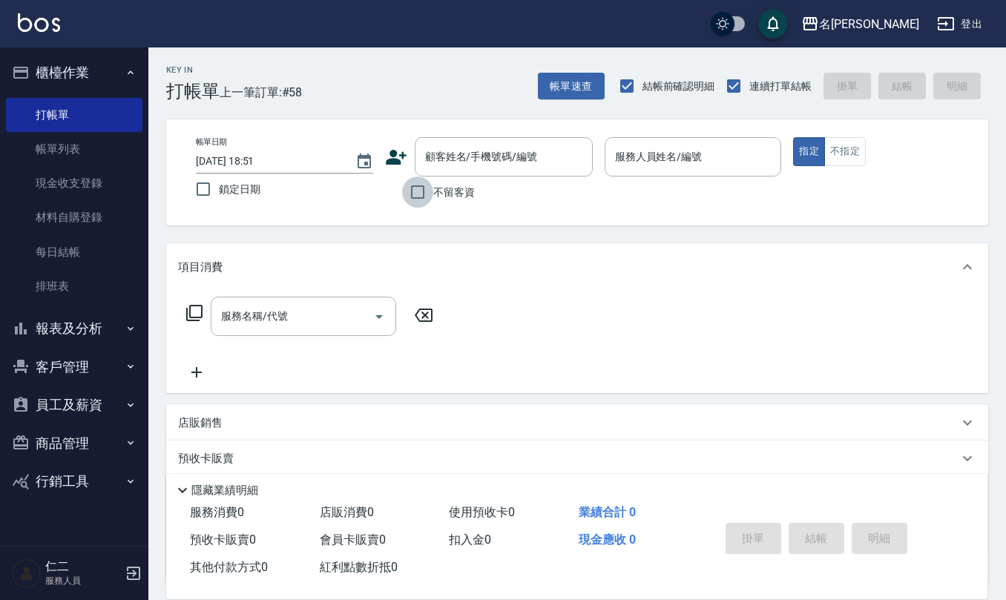
click at [416, 194] on input "不留客資" at bounding box center [417, 192] width 31 height 31
checkbox input "true"
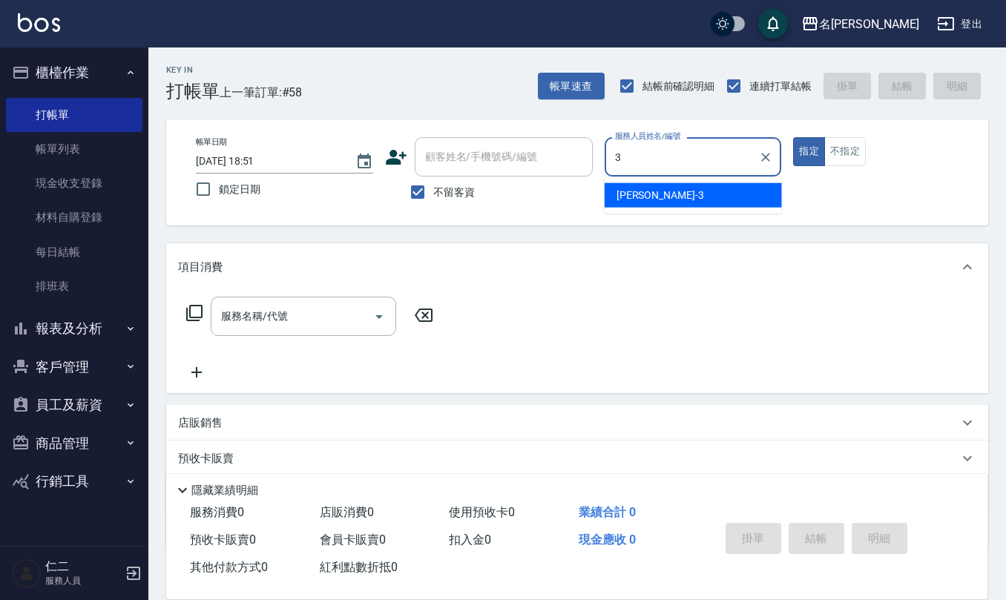
type input "[PERSON_NAME]-3"
type button "true"
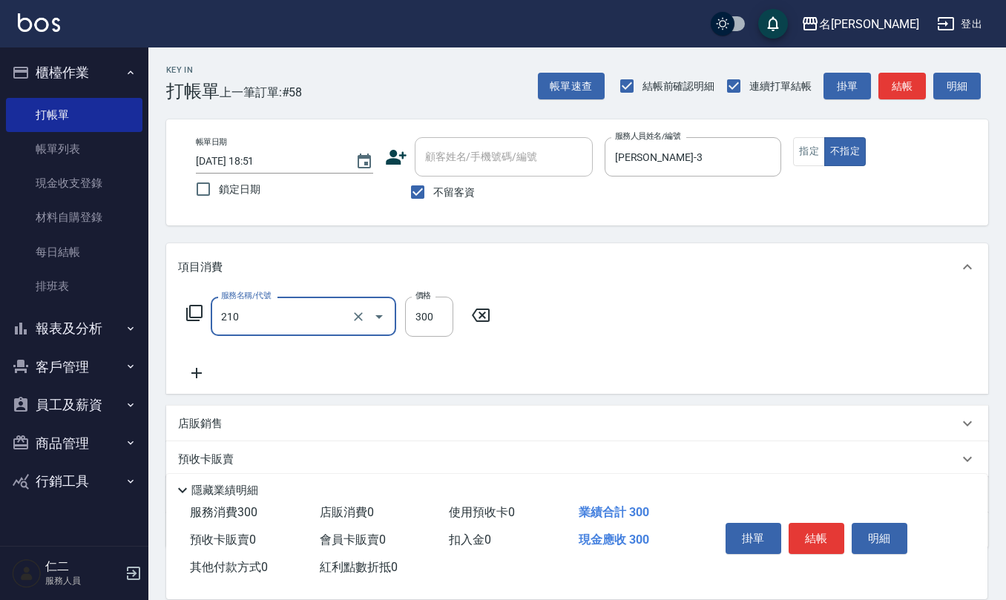
type input "[PERSON_NAME]洗髮精(210)"
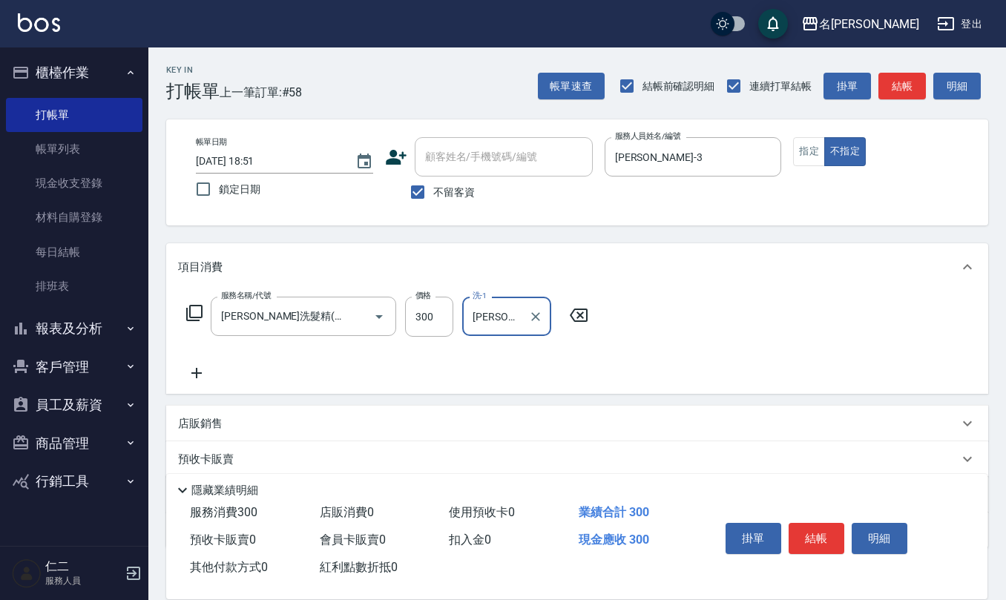
type input "[PERSON_NAME]-33"
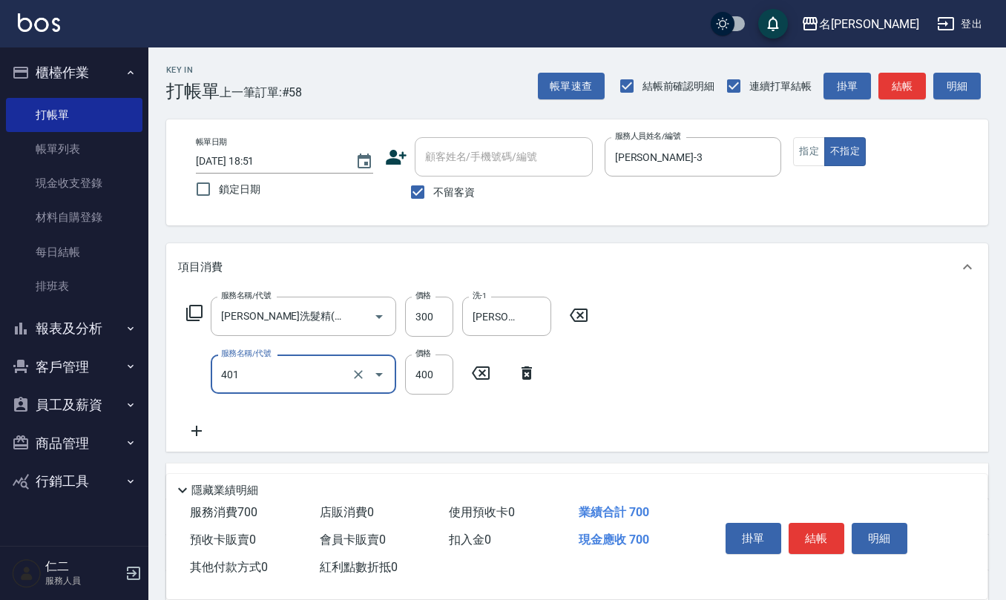
type input "剪髮(401)"
type input "200"
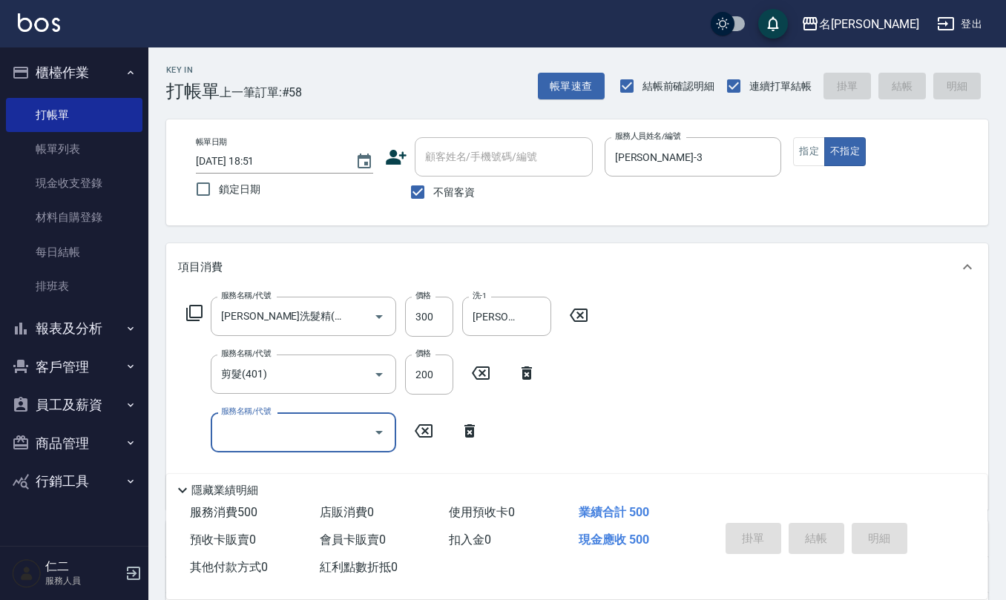
type input "[DATE] 19:16"
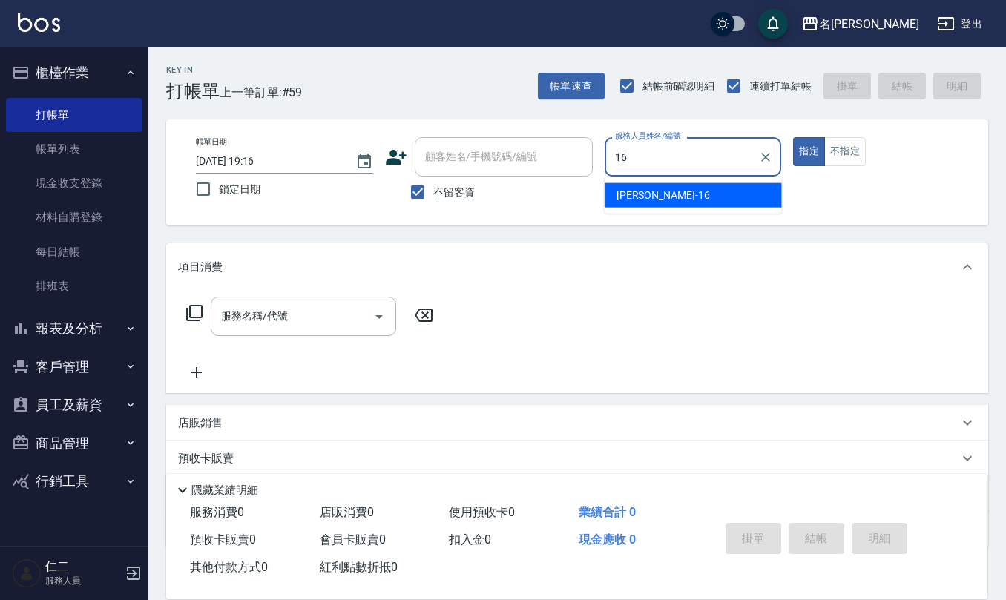
type input "[PERSON_NAME]-16"
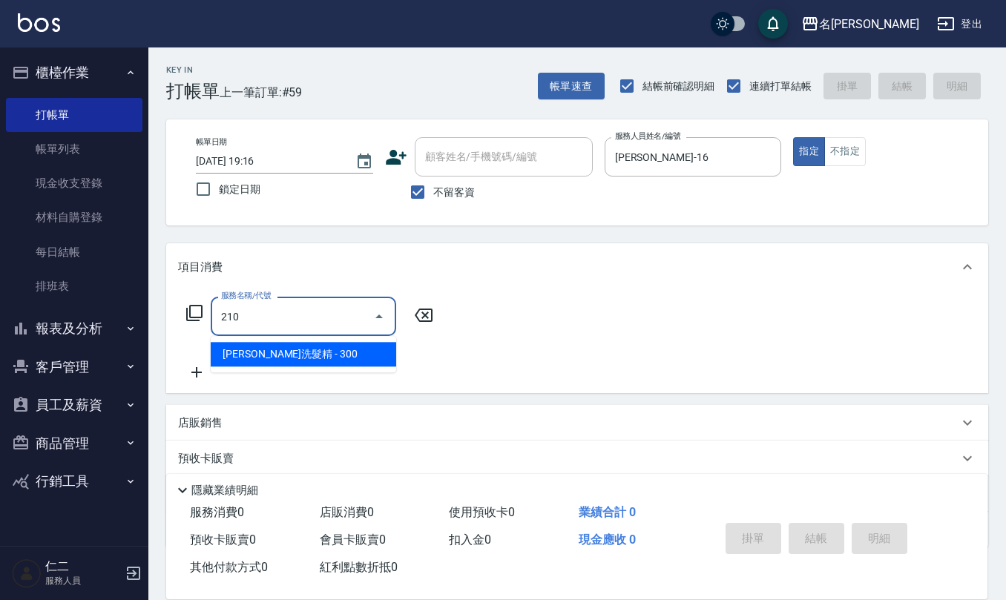
type input "[PERSON_NAME]洗髮精(210)"
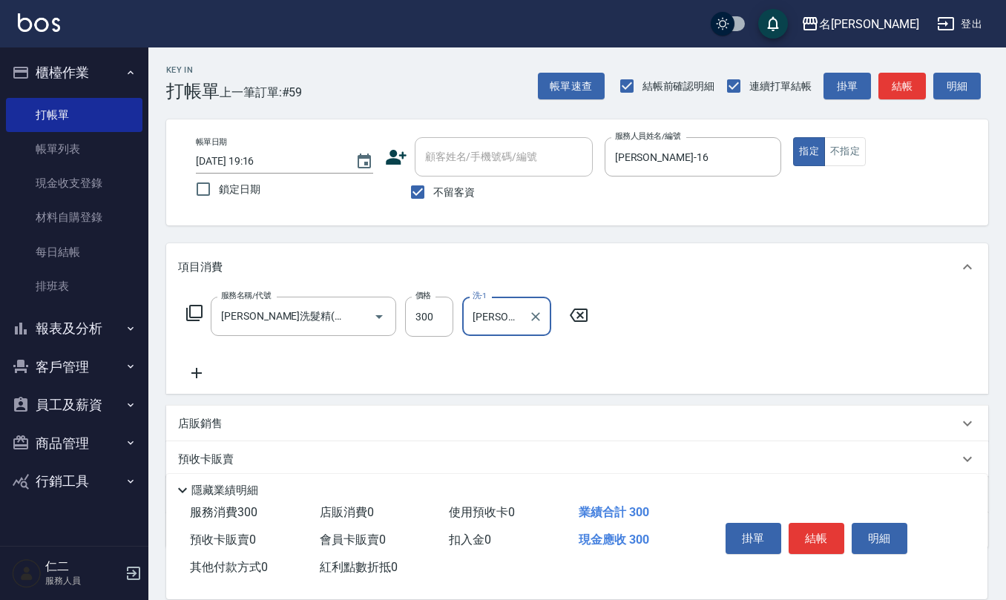
type input "[PERSON_NAME]-21"
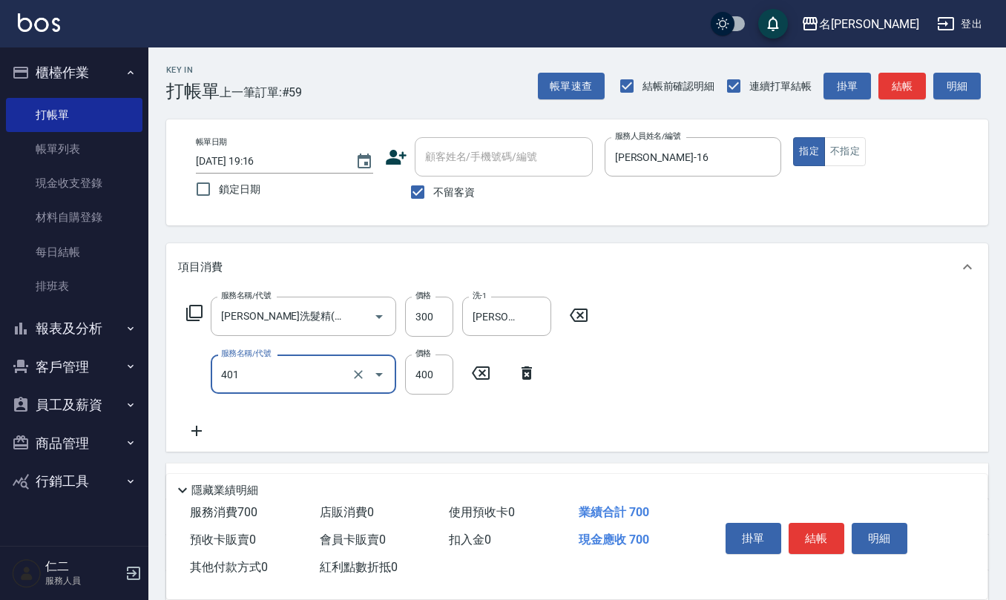
type input "剪髮(401)"
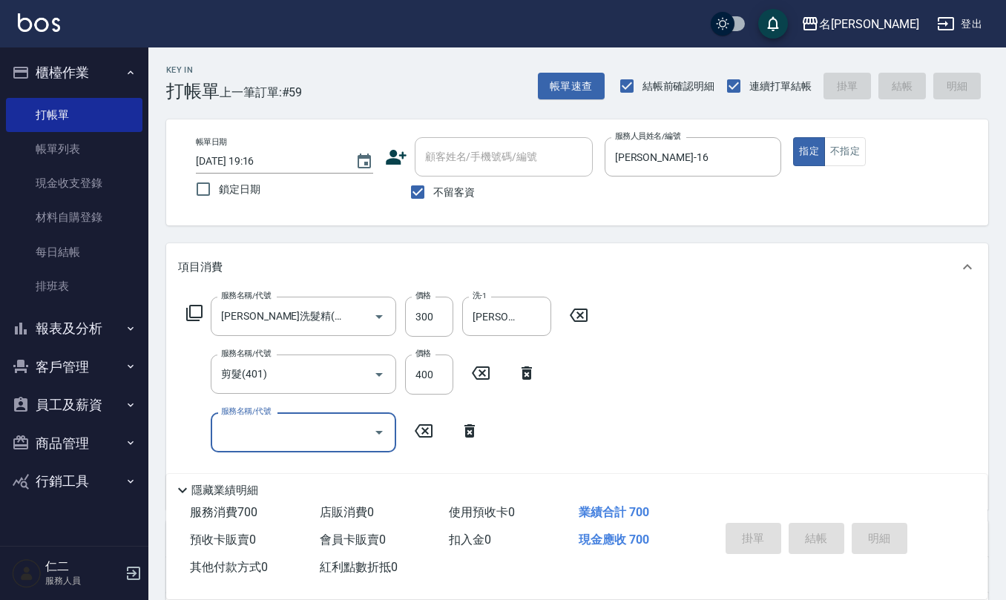
type input "[DATE] 19:17"
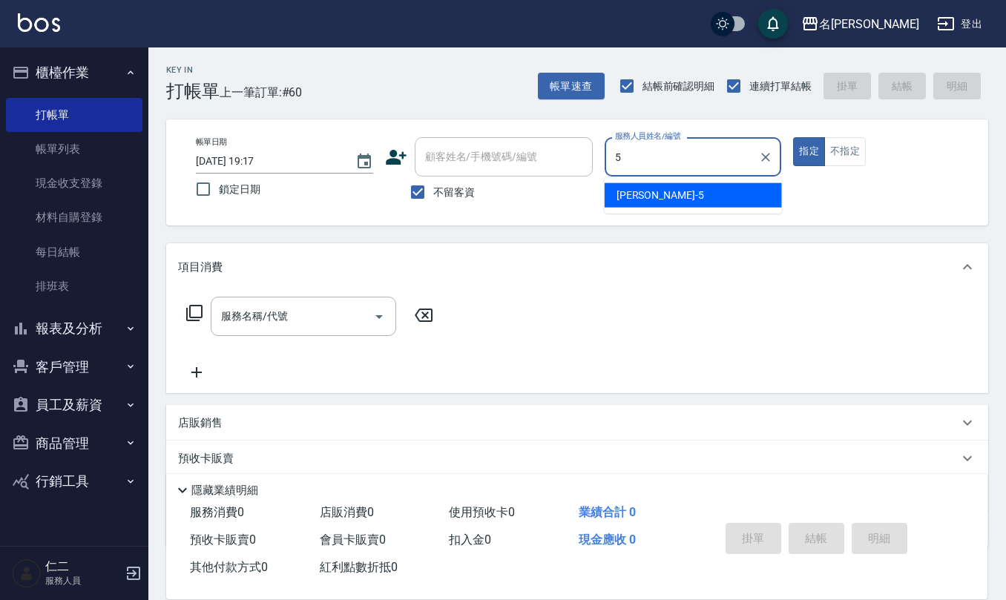
type input "[PERSON_NAME]5"
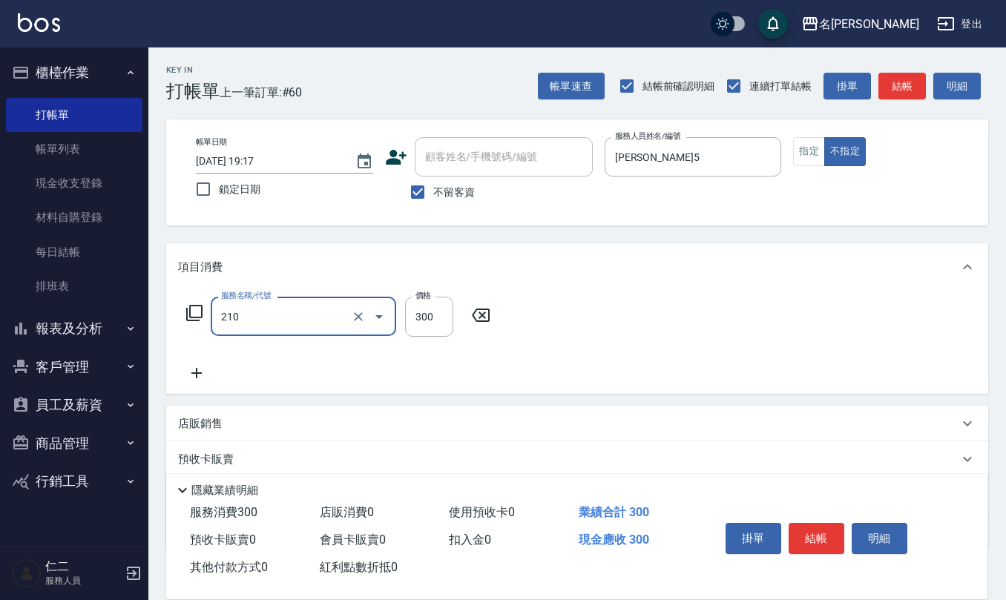
type input "[PERSON_NAME]洗髮精(210)"
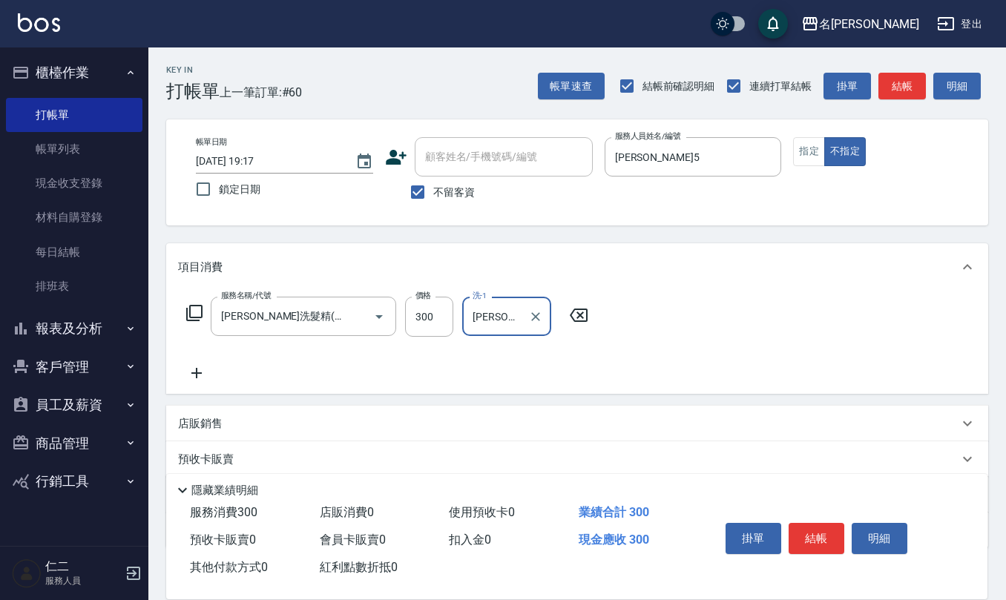
type input "[PERSON_NAME]5"
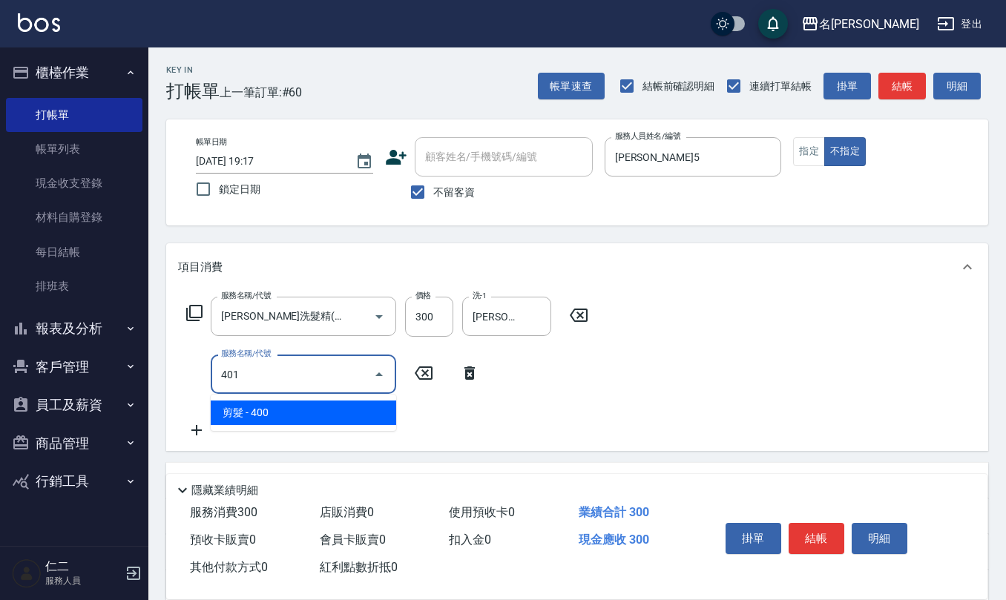
type input "剪髮(401)"
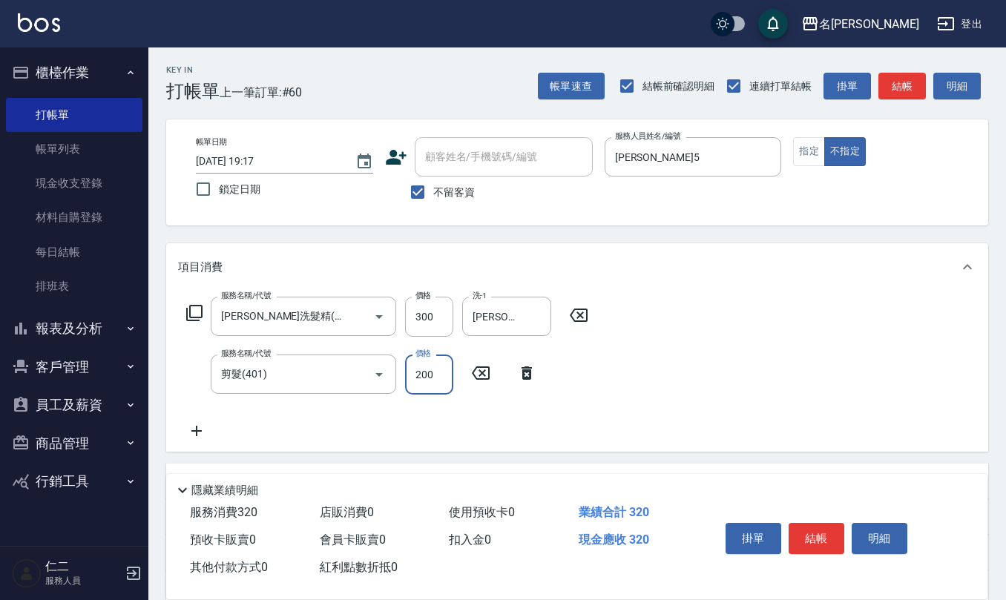
type input "200"
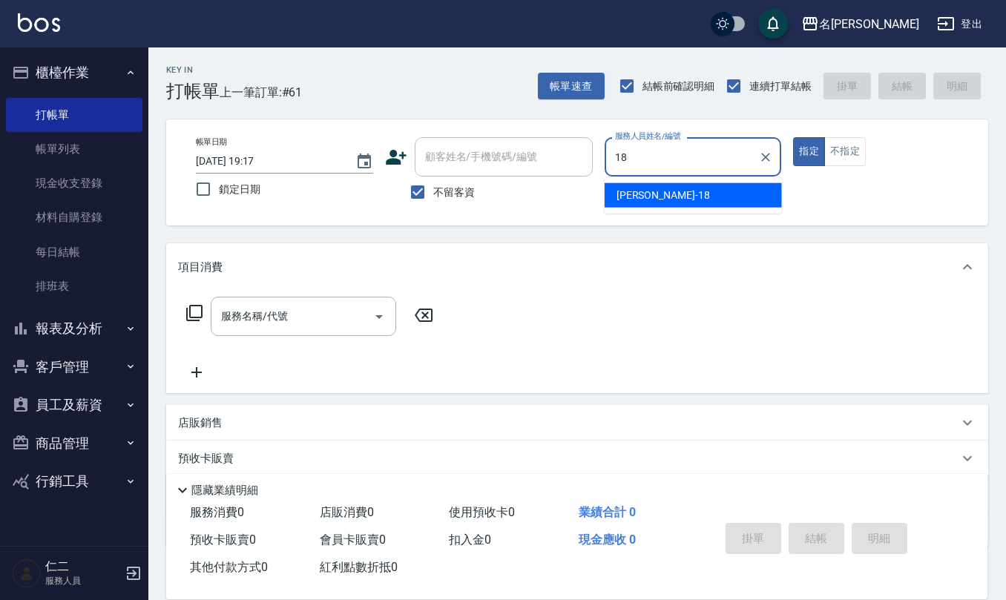
type input "[PERSON_NAME]-18"
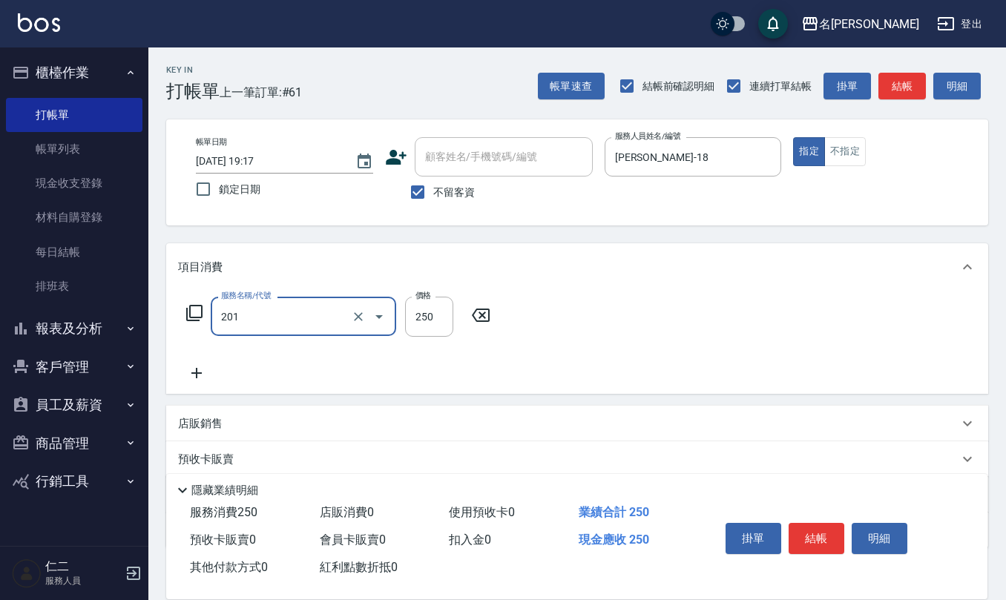
type input "洗髮(201)"
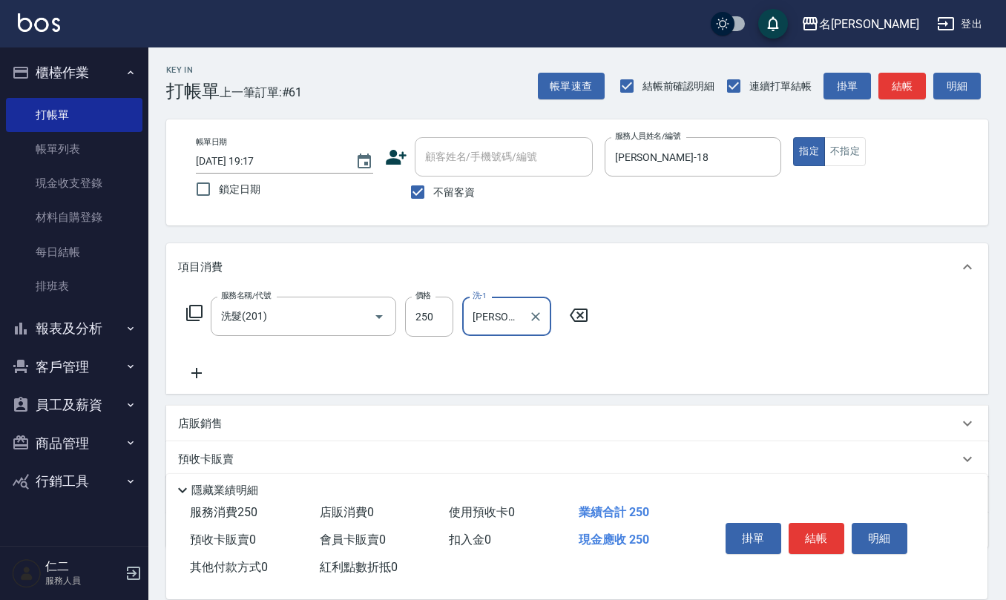
type input "[PERSON_NAME]-24"
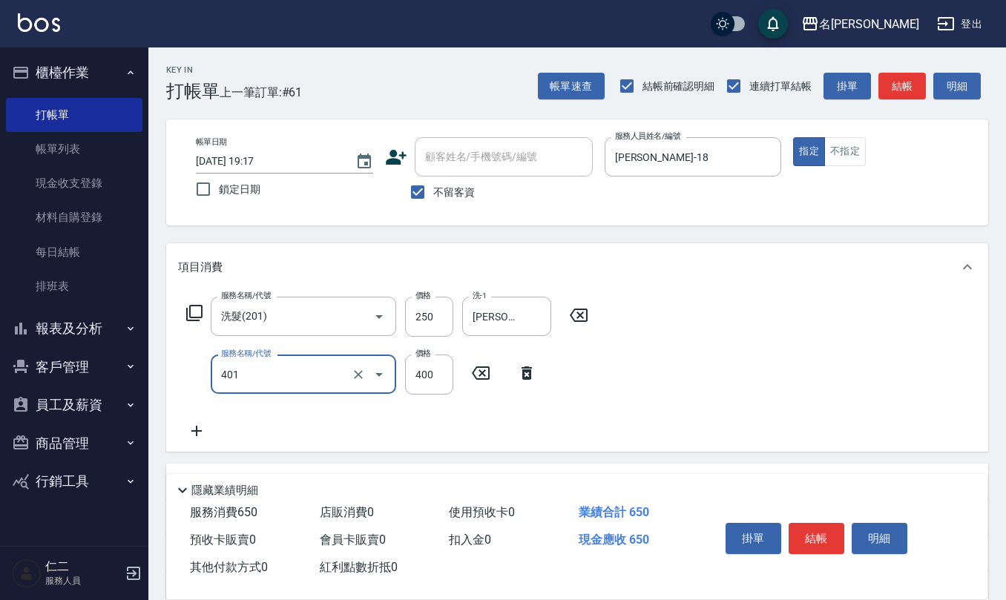
type input "剪髮(401)"
type input "300"
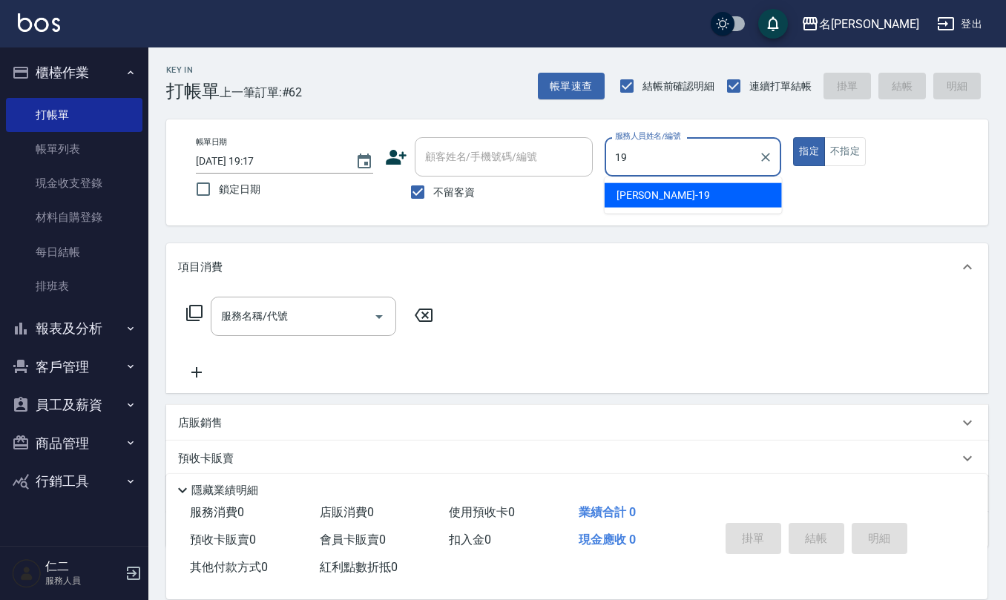
type input "[PERSON_NAME]-19"
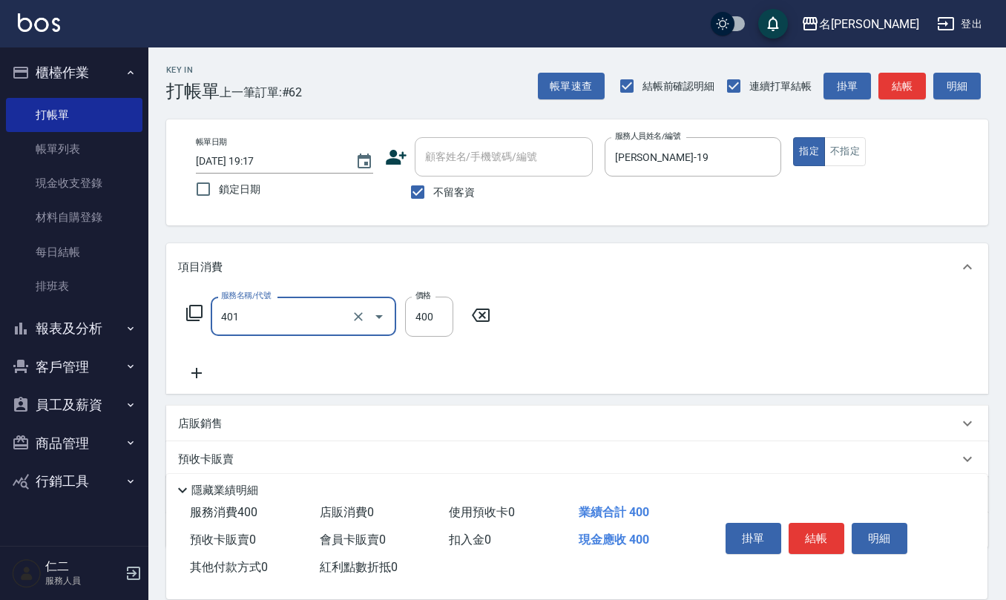
type input "剪髮(401)"
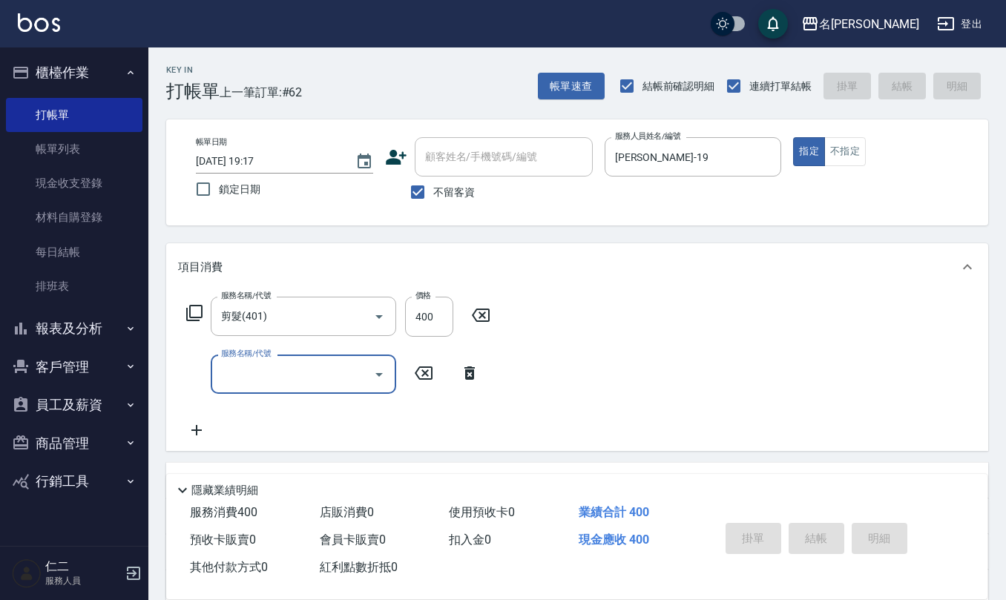
type input "[DATE] 19:18"
